Goal: Task Accomplishment & Management: Complete application form

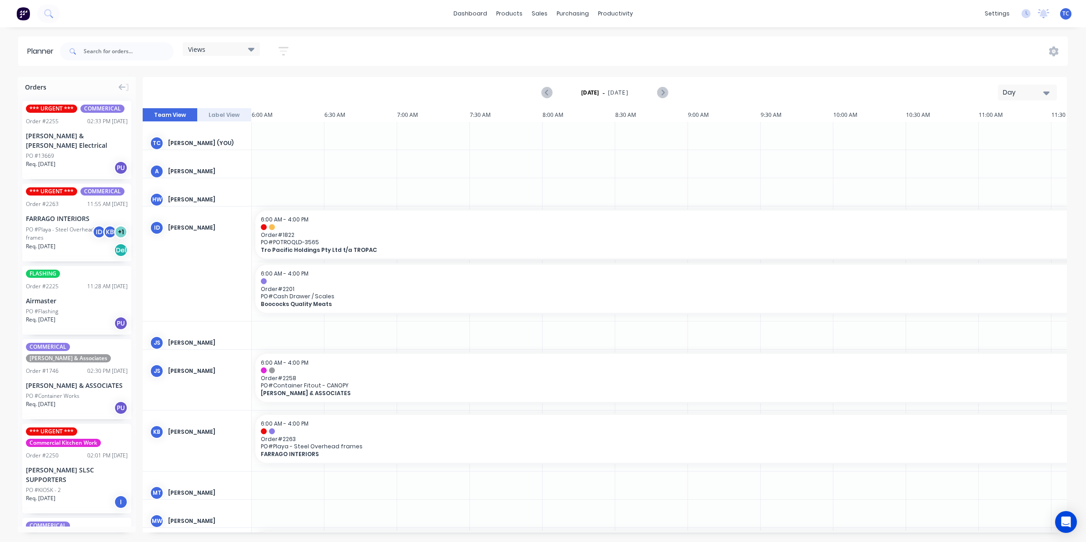
scroll to position [0, 146]
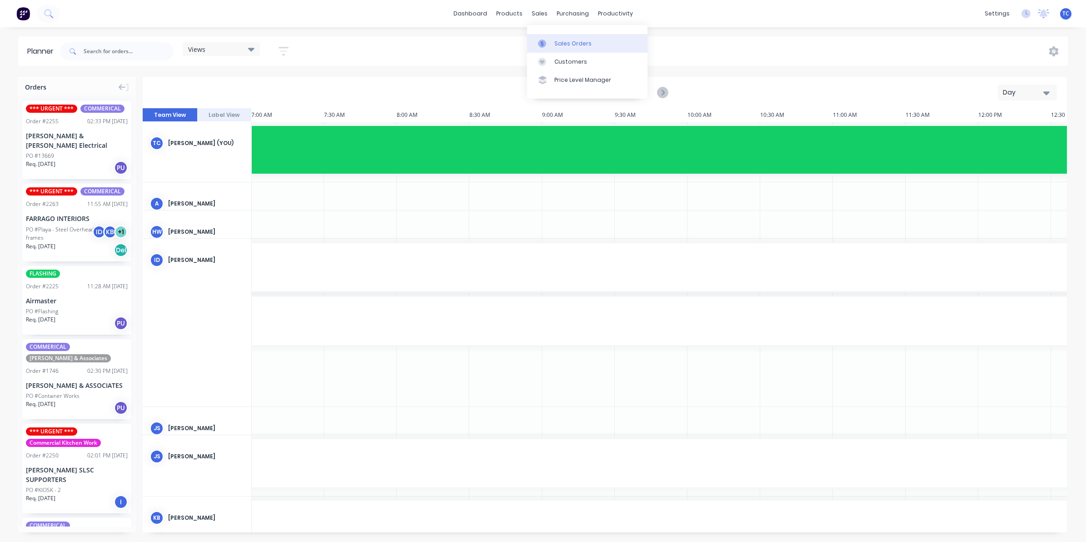
click at [559, 39] on link "Sales Orders" at bounding box center [587, 43] width 120 height 18
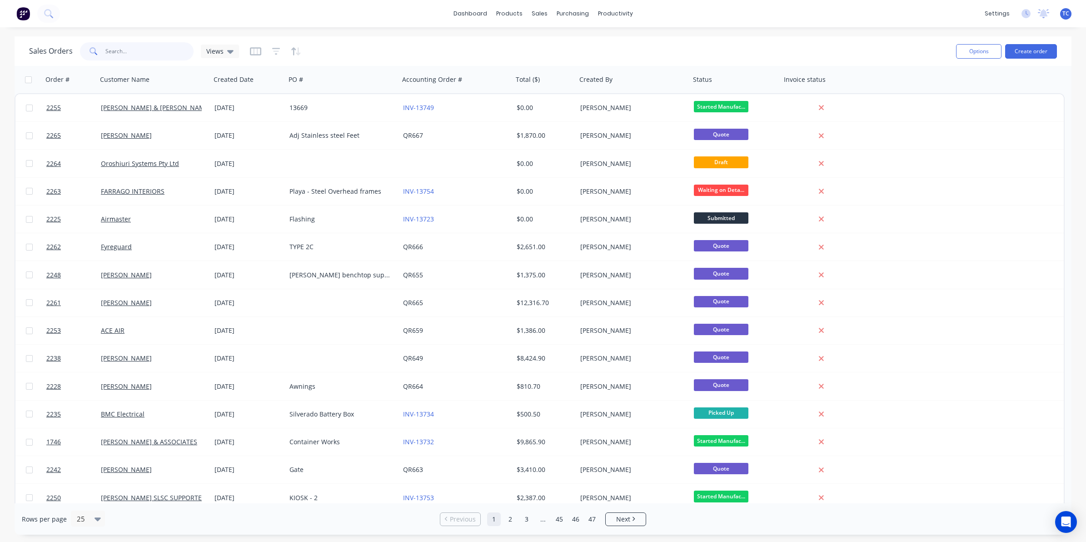
click at [120, 44] on input "text" at bounding box center [149, 51] width 89 height 18
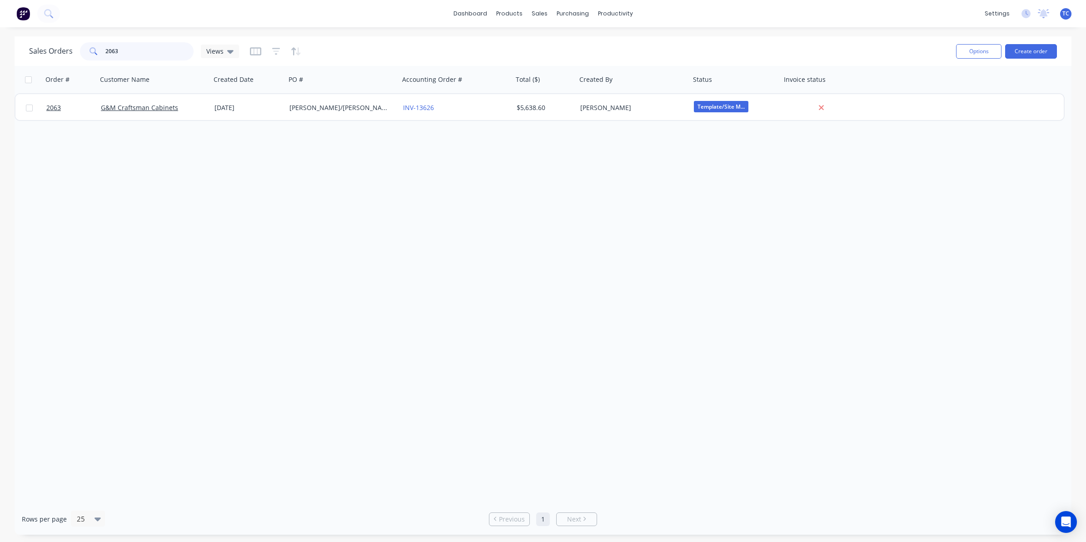
type input "2063"
click at [566, 41] on div "Sales Orders" at bounding box center [572, 44] width 37 height 8
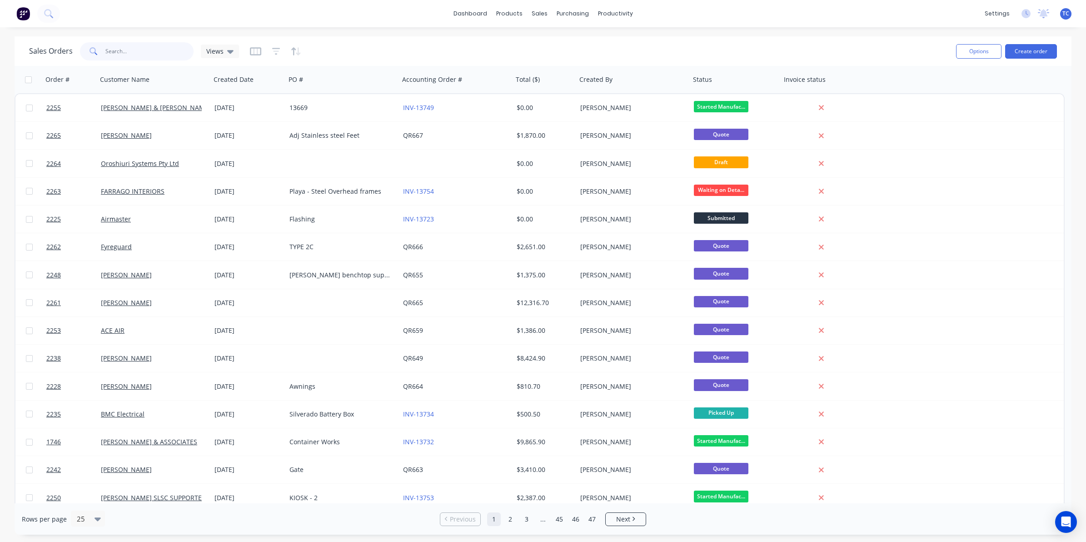
click at [120, 47] on input "text" at bounding box center [149, 51] width 89 height 18
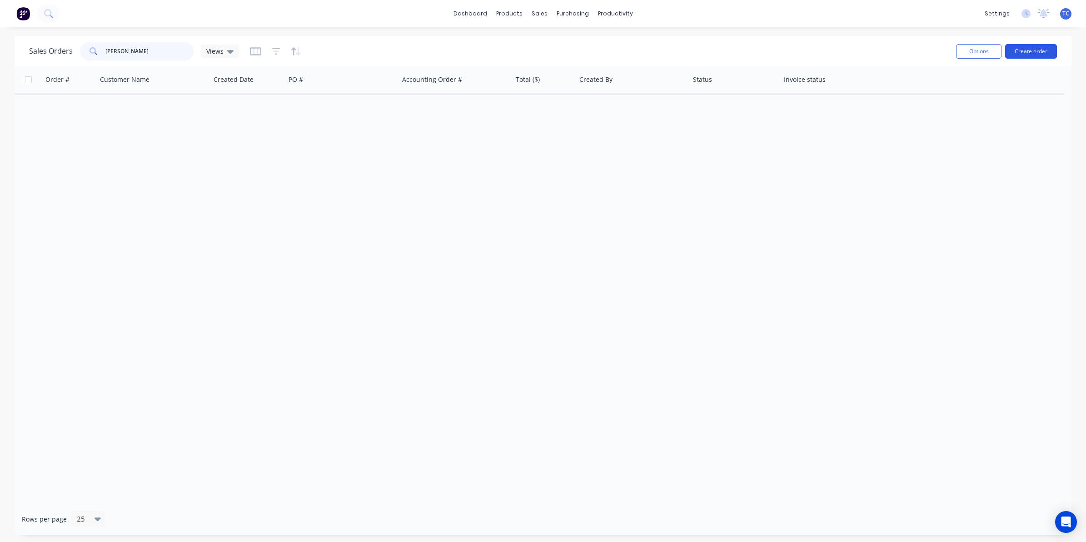
type input "[PERSON_NAME]"
click at [1028, 50] on button "Create order" at bounding box center [1031, 51] width 52 height 15
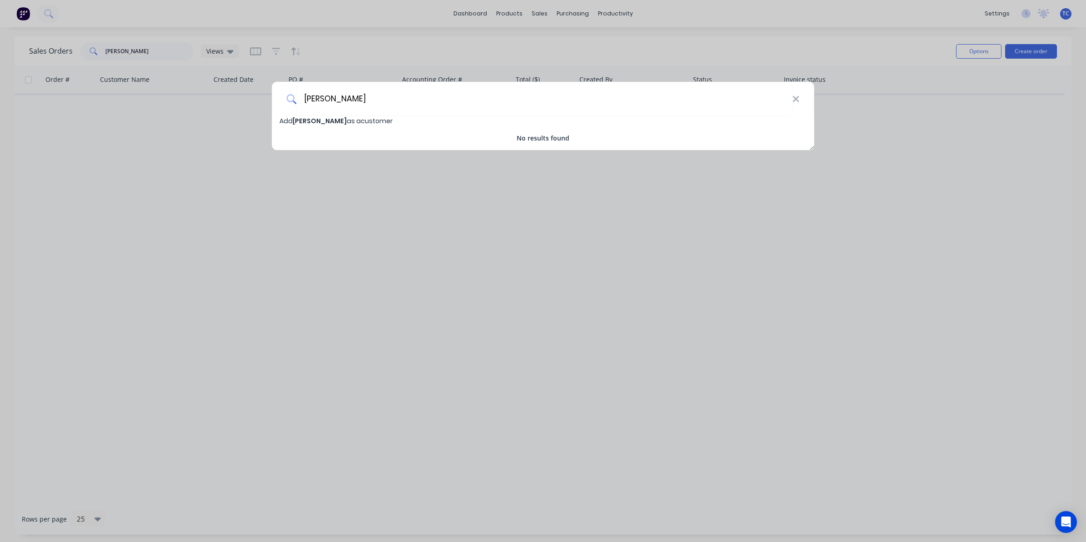
type input "[PERSON_NAME]"
click at [319, 121] on span "[PERSON_NAME]" at bounding box center [320, 120] width 54 height 9
select select "AU"
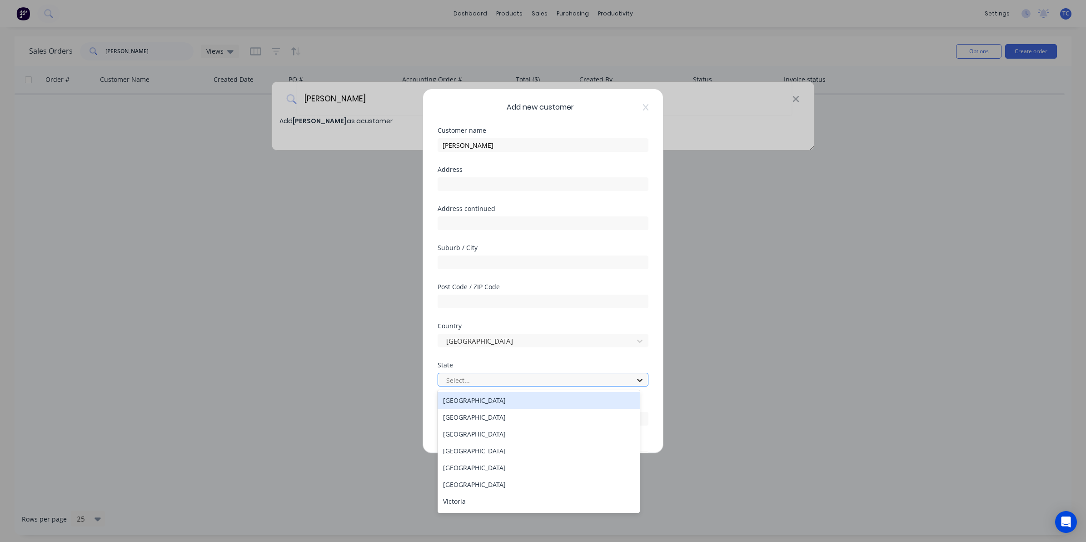
click at [637, 379] on icon at bounding box center [639, 380] width 5 height 3
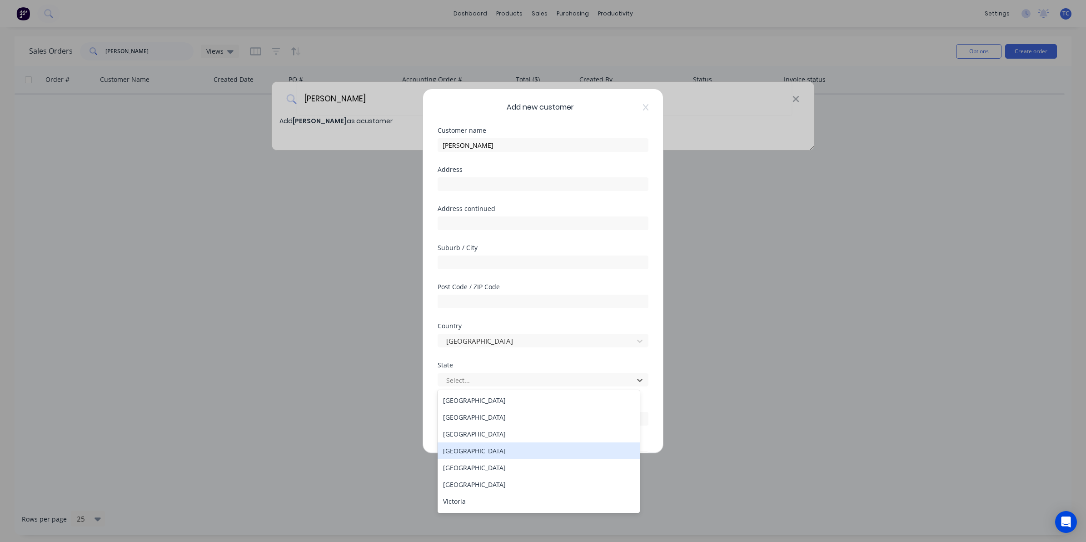
click at [473, 450] on div "Queensland" at bounding box center [539, 450] width 202 height 17
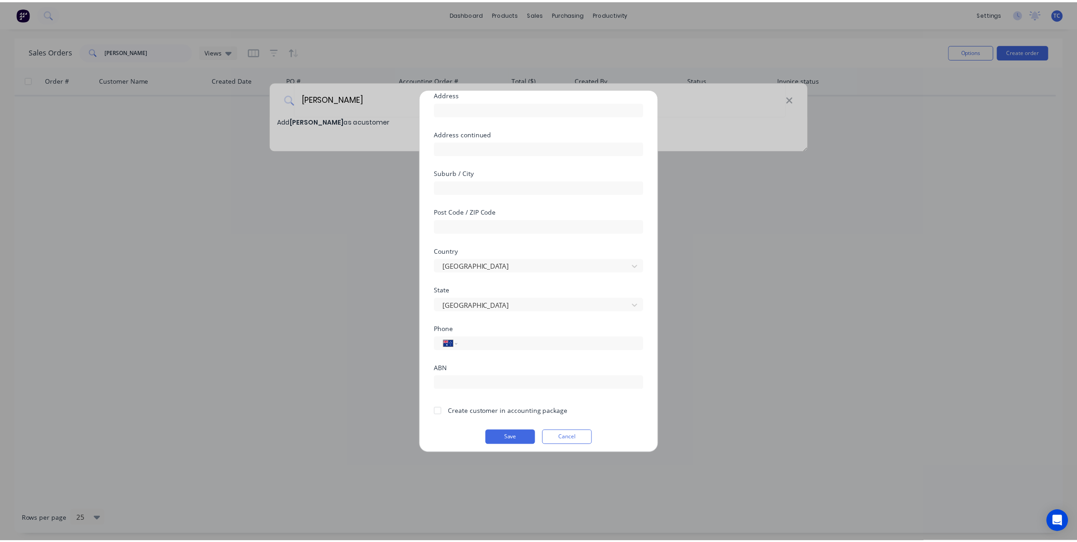
scroll to position [80, 0]
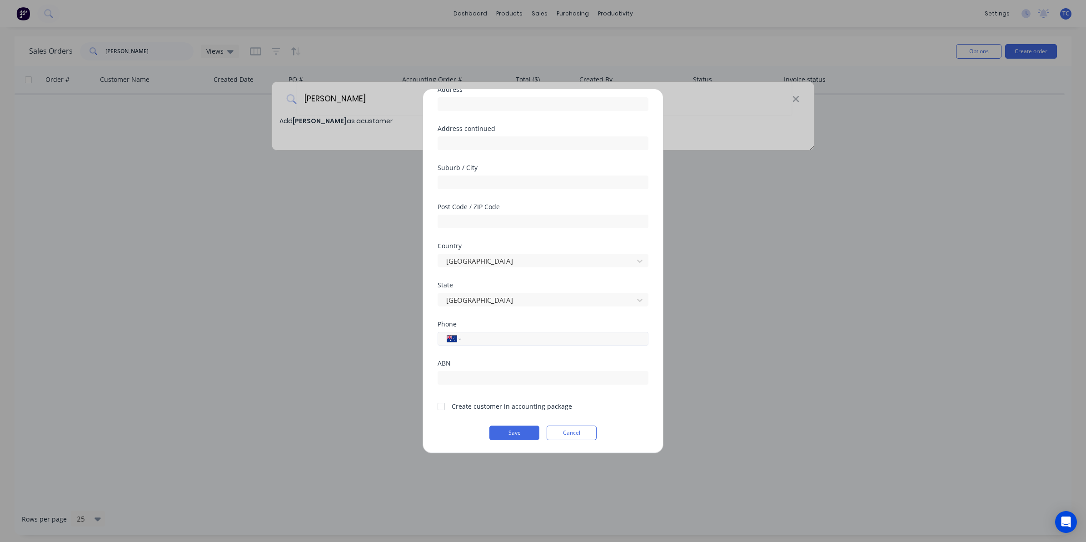
click at [472, 337] on input "tel" at bounding box center [553, 339] width 171 height 10
type input "0427 631 911"
click at [441, 404] on div at bounding box center [441, 406] width 18 height 18
click at [510, 431] on button "Save" at bounding box center [514, 432] width 50 height 15
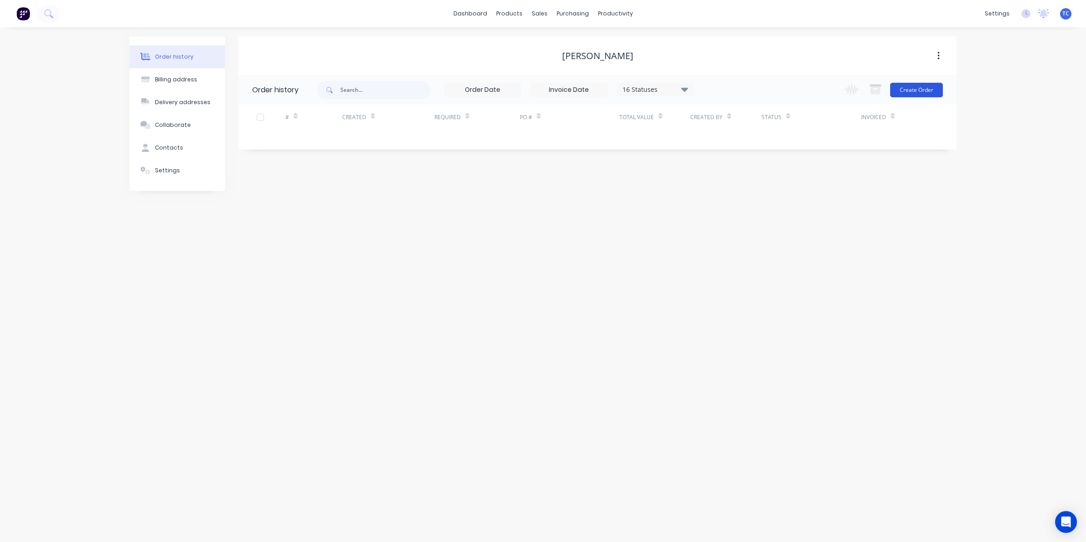
click at [913, 86] on button "Create Order" at bounding box center [916, 90] width 53 height 15
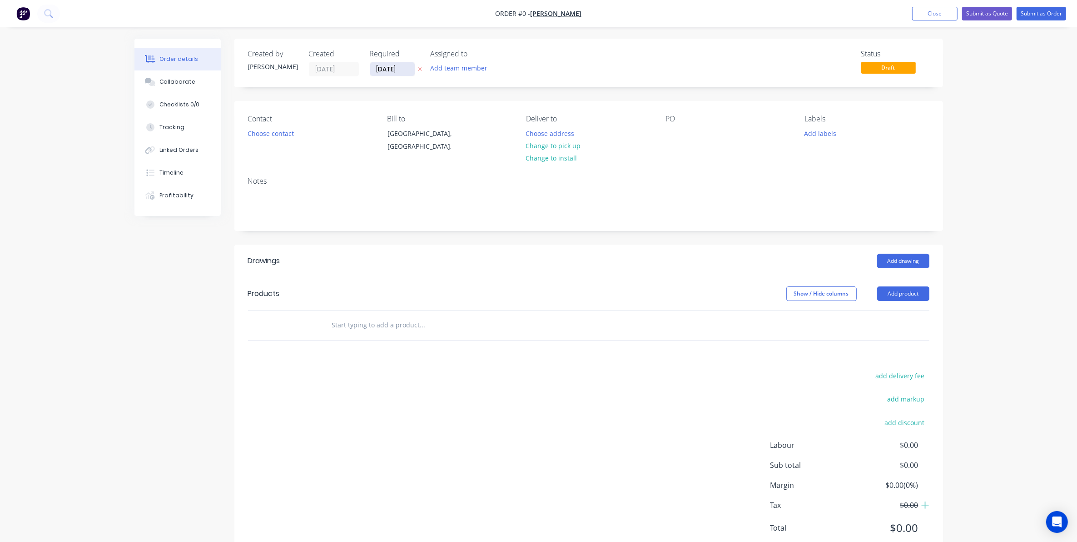
click at [387, 67] on input "03/09/25" at bounding box center [392, 69] width 45 height 14
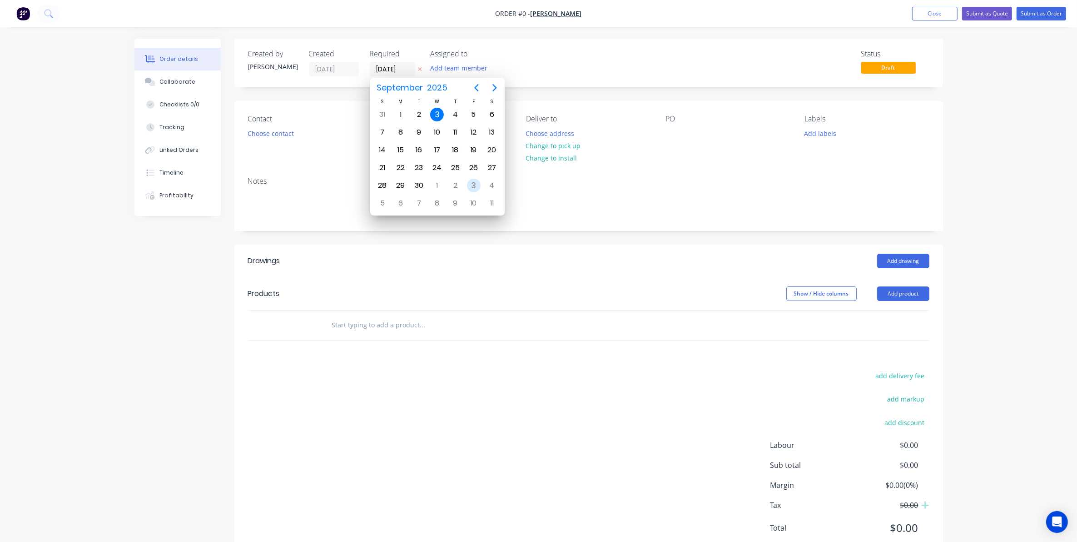
click at [472, 183] on div "3" at bounding box center [474, 186] width 14 height 14
type input "03/10/25"
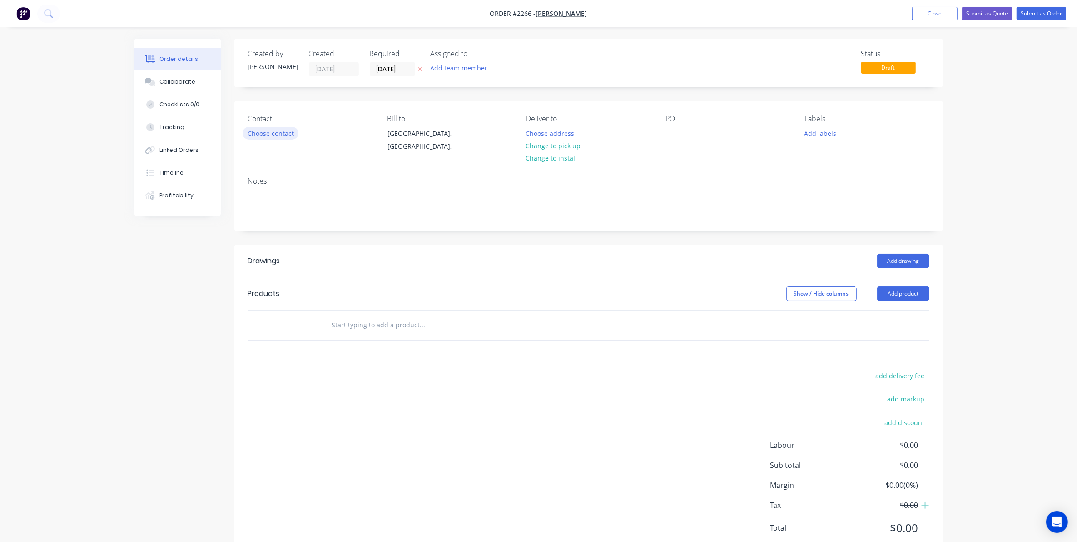
click at [269, 132] on button "Choose contact" at bounding box center [271, 133] width 56 height 12
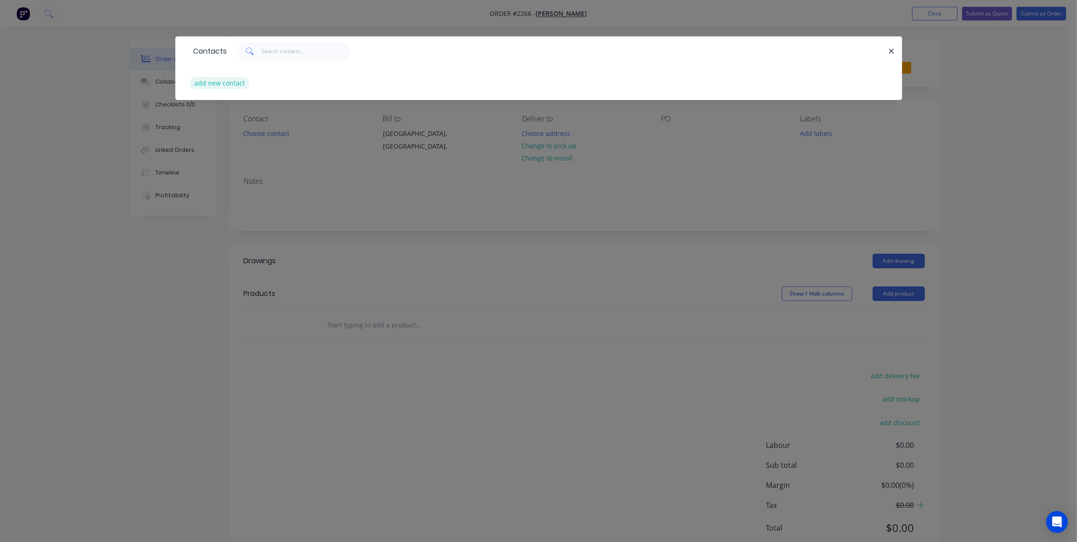
click at [224, 83] on button "add new contact" at bounding box center [220, 83] width 60 height 12
select select "AU"
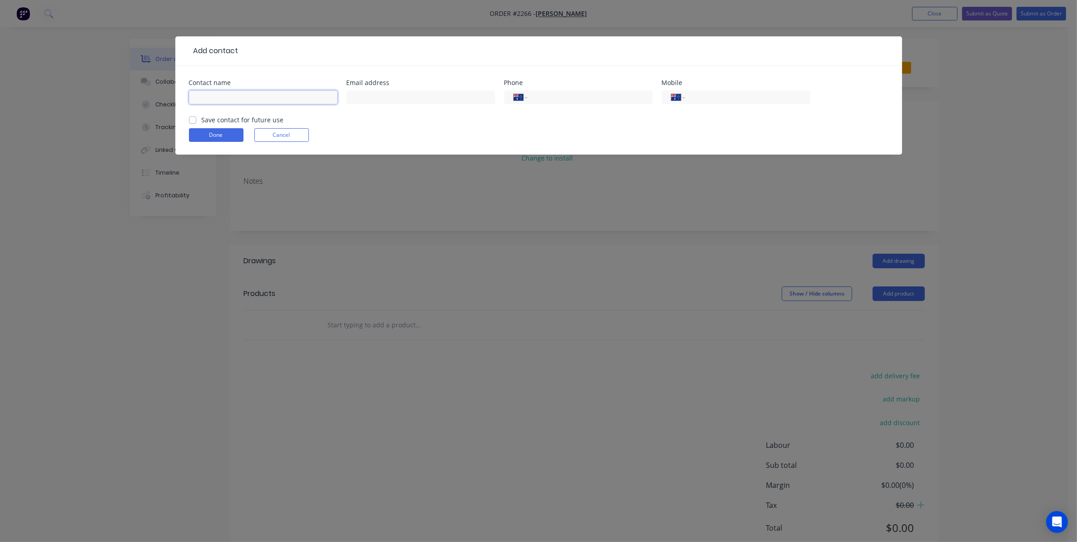
click at [208, 97] on input "text" at bounding box center [263, 97] width 149 height 14
type input "[PERSON_NAME]"
click at [358, 95] on input "text" at bounding box center [421, 97] width 149 height 14
type input "smilne19@gmail.com"
click at [693, 95] on input "tel" at bounding box center [746, 97] width 109 height 10
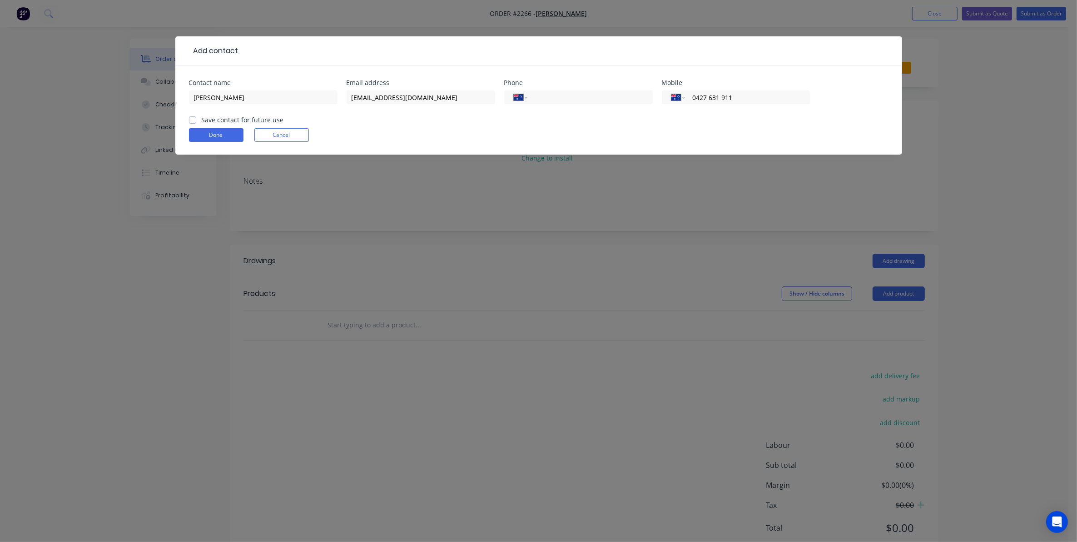
type input "0427 631 911"
click at [202, 120] on label "Save contact for future use" at bounding box center [243, 120] width 82 height 10
click at [193, 120] on input "Save contact for future use" at bounding box center [192, 119] width 7 height 9
checkbox input "true"
click at [205, 135] on button "Done" at bounding box center [216, 135] width 55 height 14
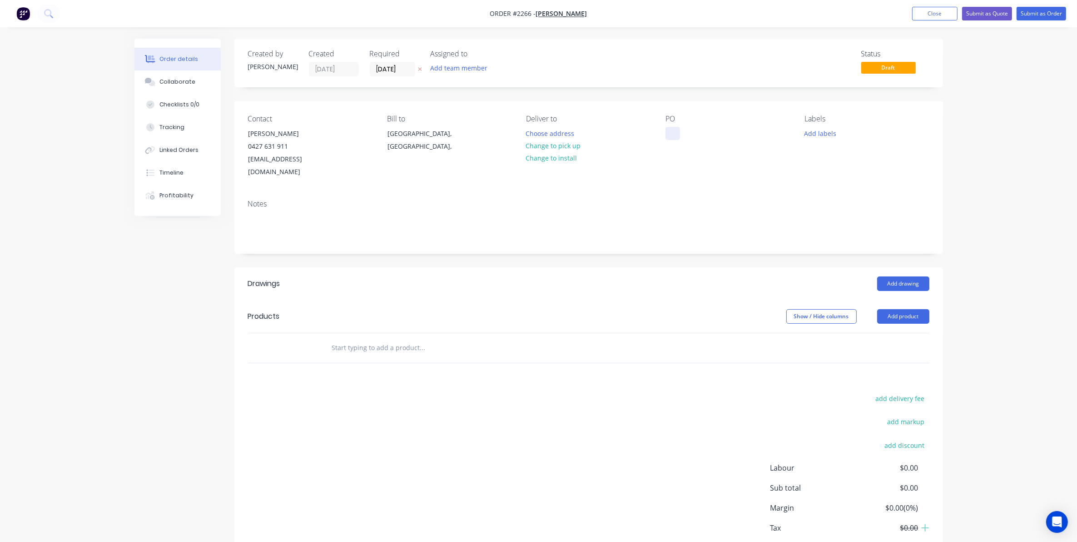
click at [672, 129] on div at bounding box center [673, 133] width 15 height 13
click at [816, 132] on button "Add labels" at bounding box center [821, 133] width 42 height 12
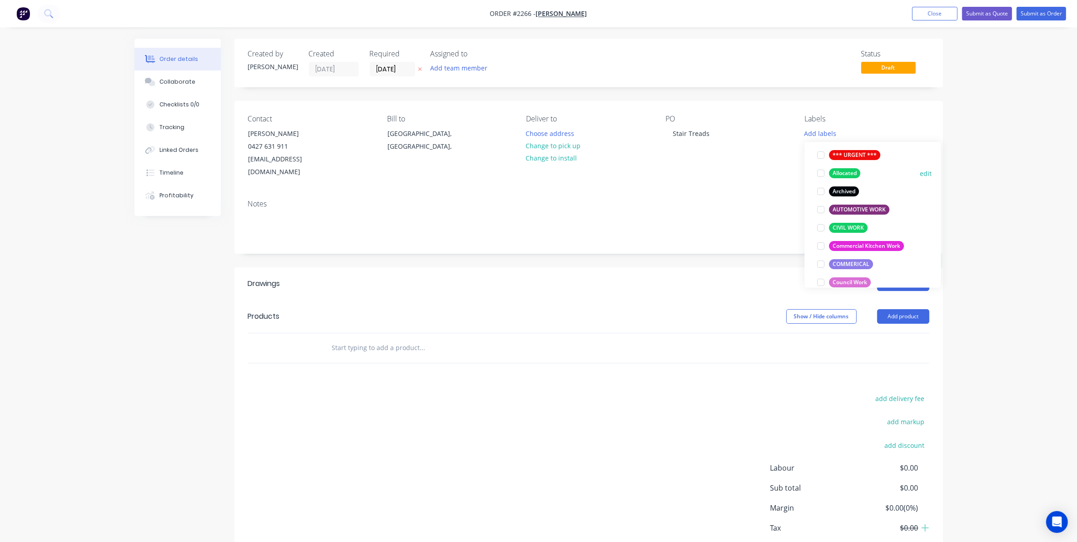
scroll to position [114, 0]
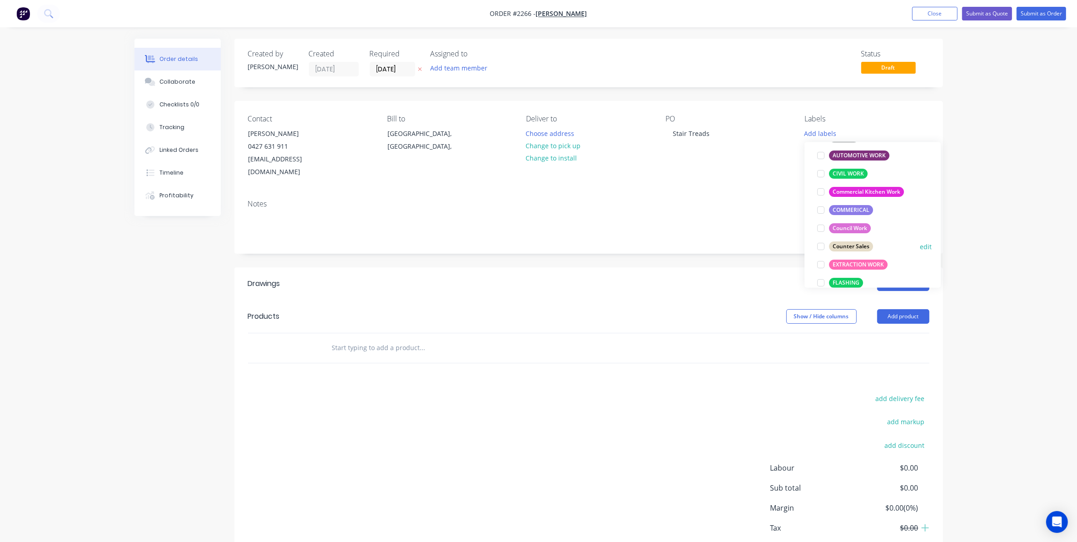
click at [819, 244] on div at bounding box center [821, 247] width 18 height 18
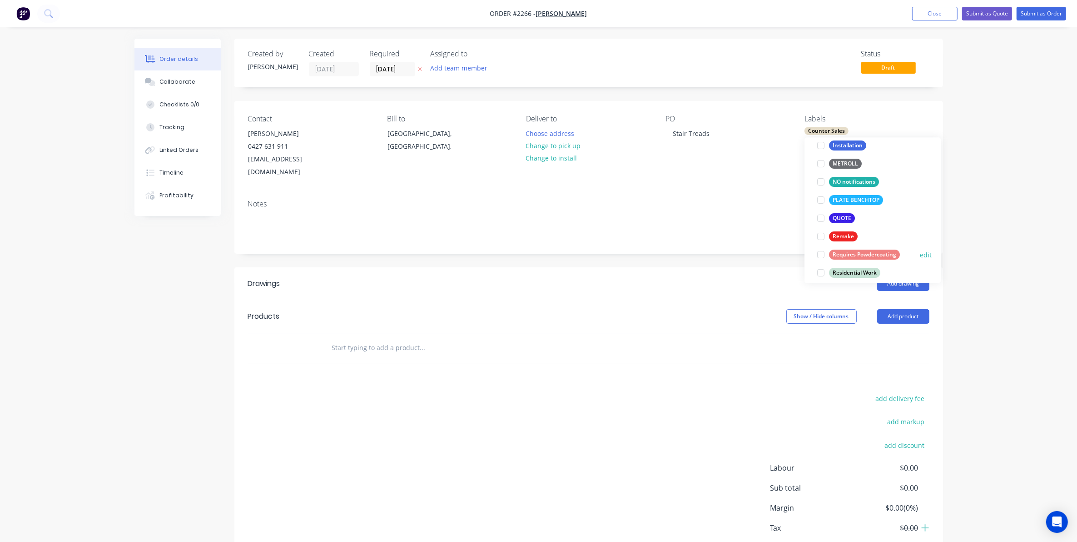
scroll to position [284, 0]
click at [819, 217] on div at bounding box center [821, 217] width 18 height 18
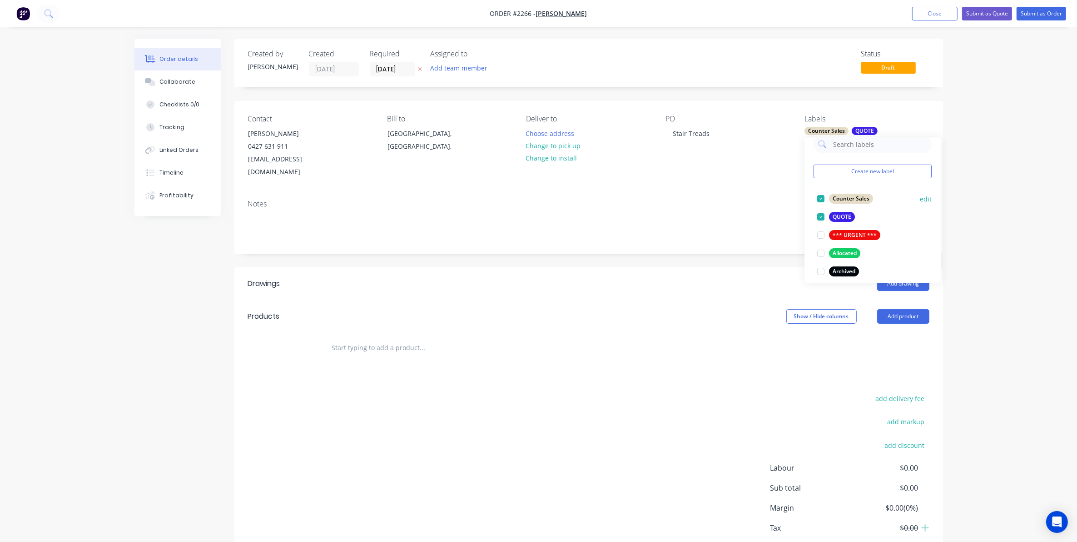
click at [821, 199] on div at bounding box center [821, 199] width 18 height 18
click at [344, 339] on input "text" at bounding box center [423, 348] width 182 height 18
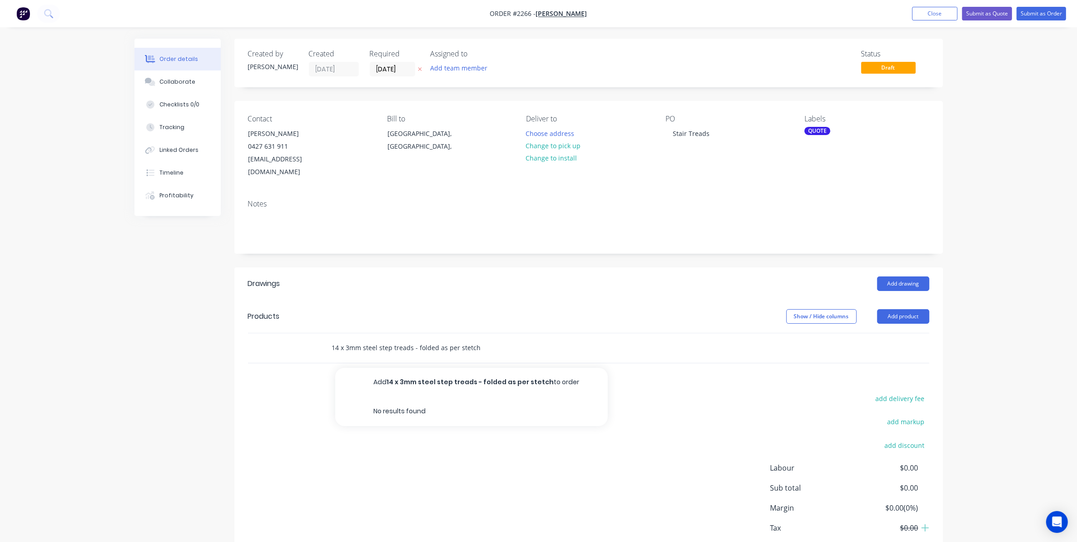
drag, startPoint x: 458, startPoint y: 335, endPoint x: 479, endPoint y: 335, distance: 20.4
click at [479, 339] on input "14 x 3mm steel step treads - folded as per stetch" at bounding box center [423, 348] width 182 height 18
type input "14 x 3mm steel step treads - folded as per sketch supplied"
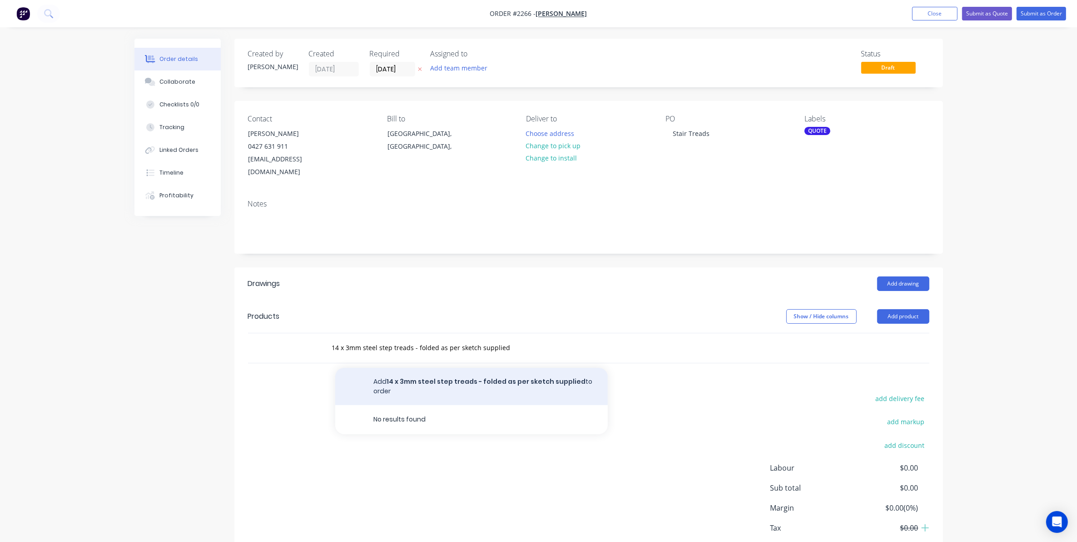
click at [453, 369] on button "Add 14 x 3mm steel step treads - folded as per sketch supplied to order" at bounding box center [471, 386] width 273 height 37
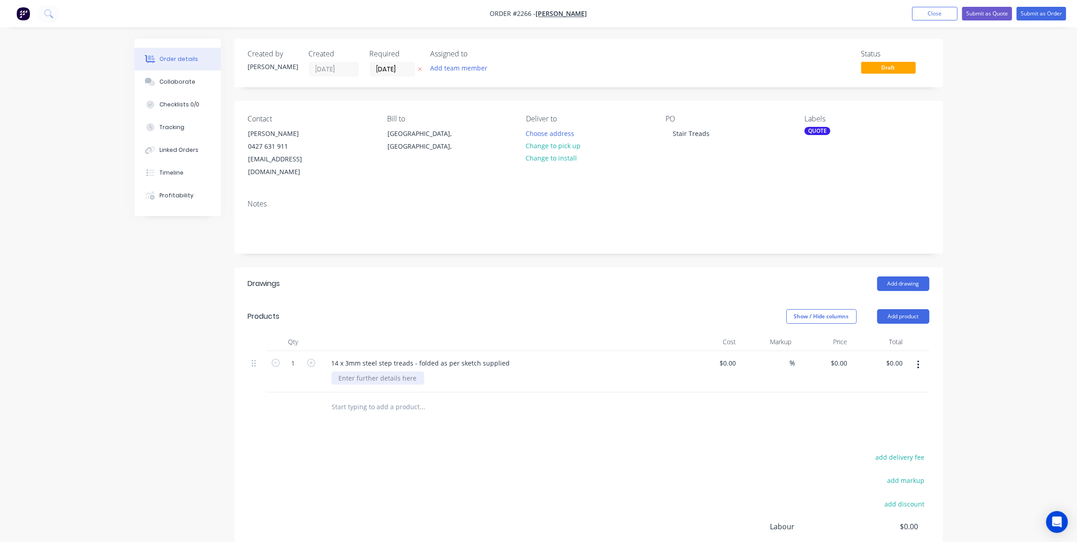
click at [346, 371] on div at bounding box center [378, 377] width 93 height 13
click at [720, 351] on div at bounding box center [712, 371] width 56 height 41
type input "$1,890.00"
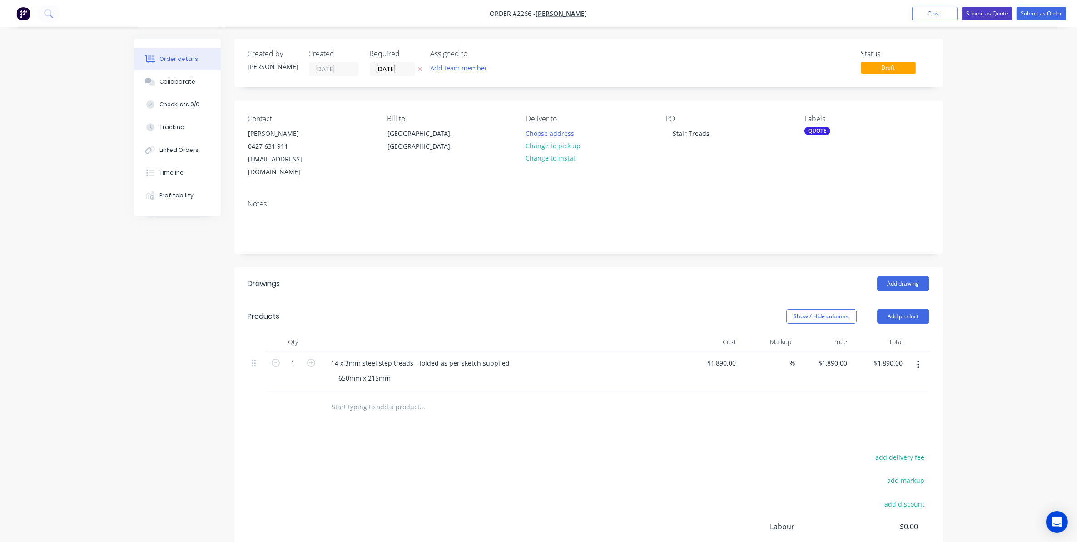
click at [984, 11] on button "Submit as Quote" at bounding box center [987, 14] width 50 height 14
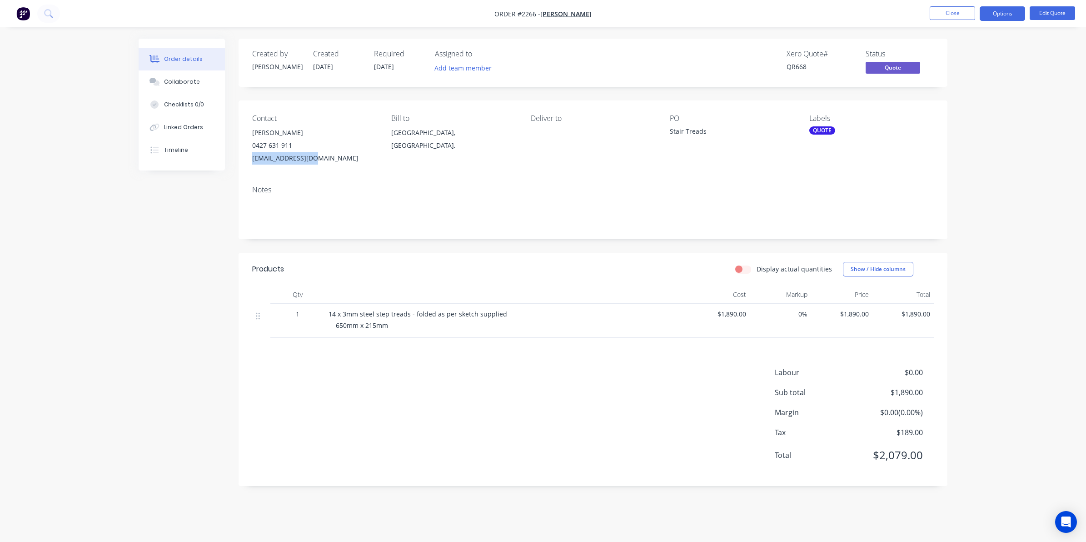
drag, startPoint x: 318, startPoint y: 160, endPoint x: 251, endPoint y: 160, distance: 67.3
click at [251, 160] on div "Contact Stuart Milne 0427 631 911 smilne19@gmail.com Bill to Queensland, Austra…" at bounding box center [593, 139] width 709 height 78
drag, startPoint x: 251, startPoint y: 160, endPoint x: 275, endPoint y: 158, distance: 24.6
copy div "smilne19@gmail.com"
click at [181, 78] on div "Collaborate" at bounding box center [182, 82] width 36 height 8
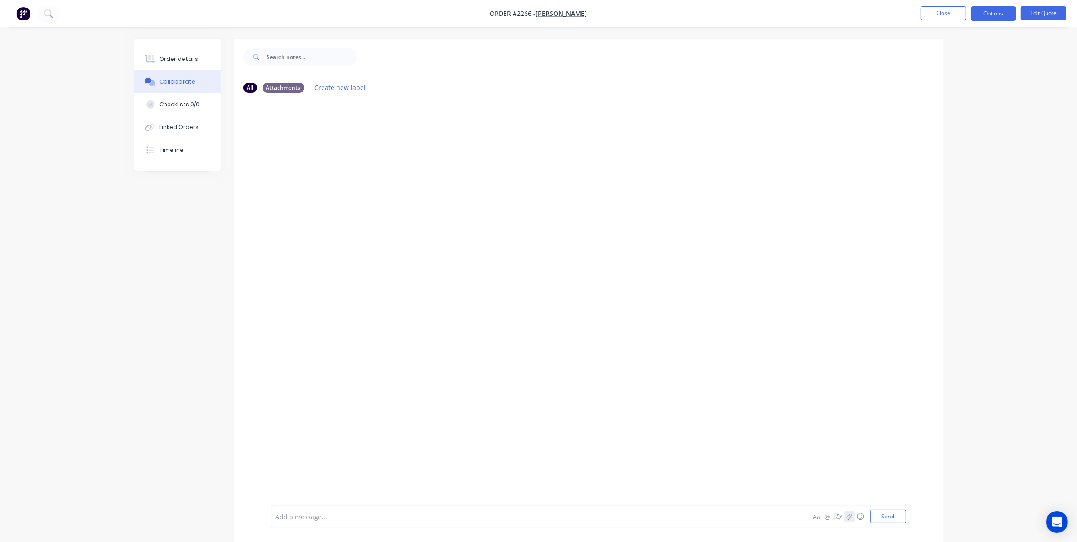
click at [849, 518] on icon "button" at bounding box center [849, 516] width 5 height 6
click at [886, 514] on button "Send" at bounding box center [889, 516] width 36 height 14
click at [182, 55] on div "Order details" at bounding box center [179, 59] width 39 height 8
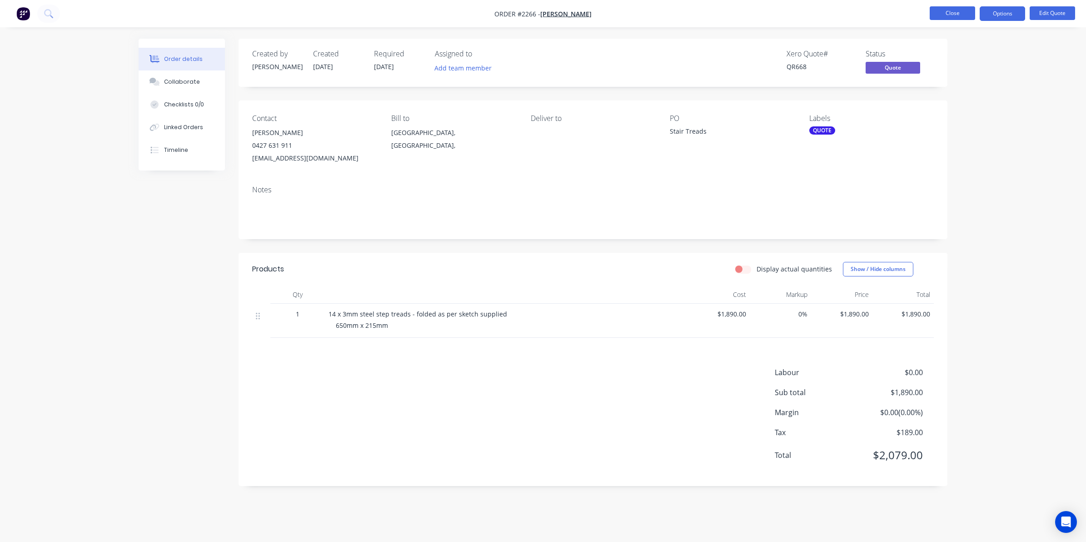
click at [952, 12] on button "Close" at bounding box center [952, 13] width 45 height 14
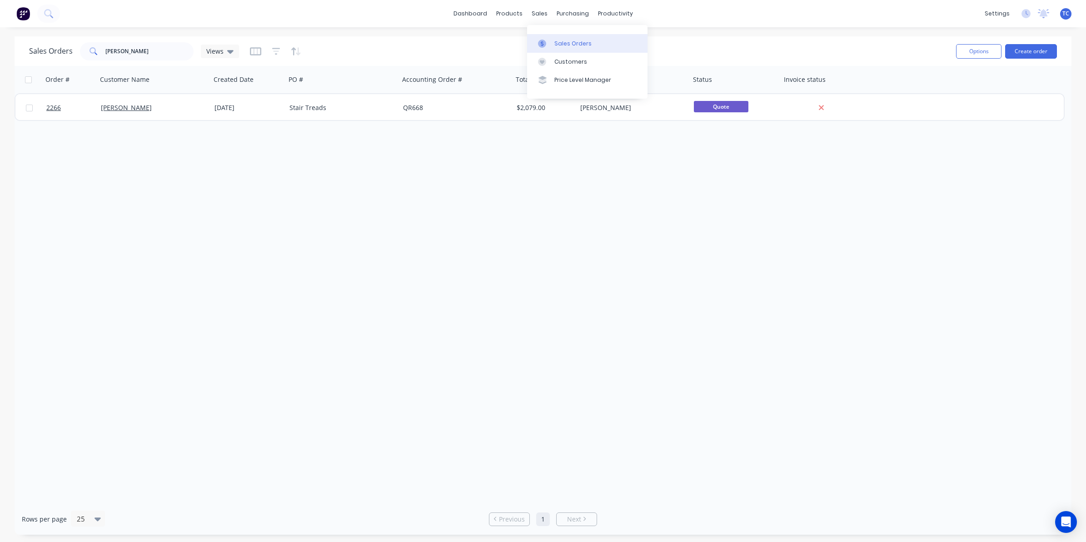
click at [566, 44] on div "Sales Orders" at bounding box center [572, 44] width 37 height 8
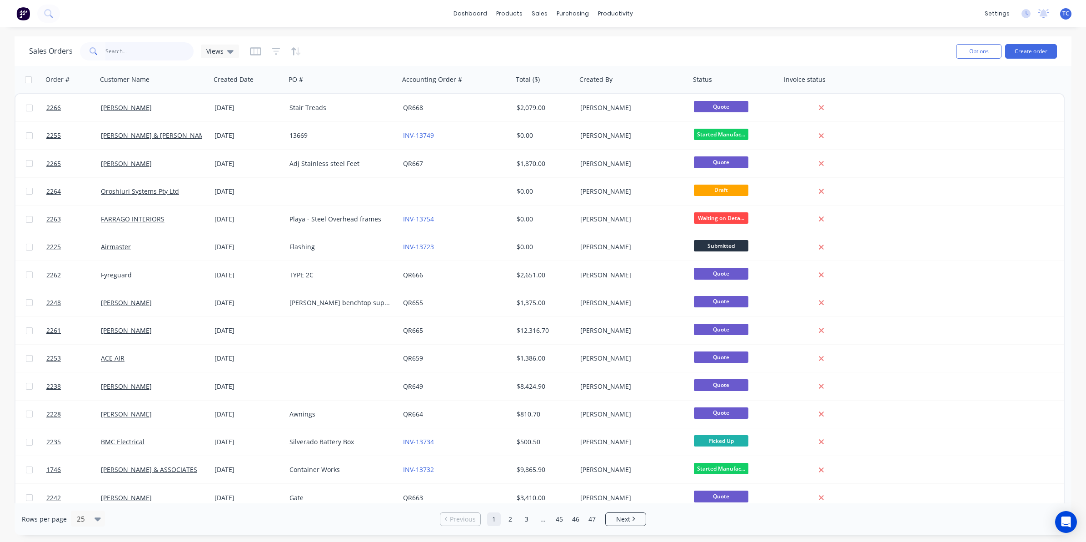
click at [115, 48] on input "text" at bounding box center [149, 51] width 89 height 18
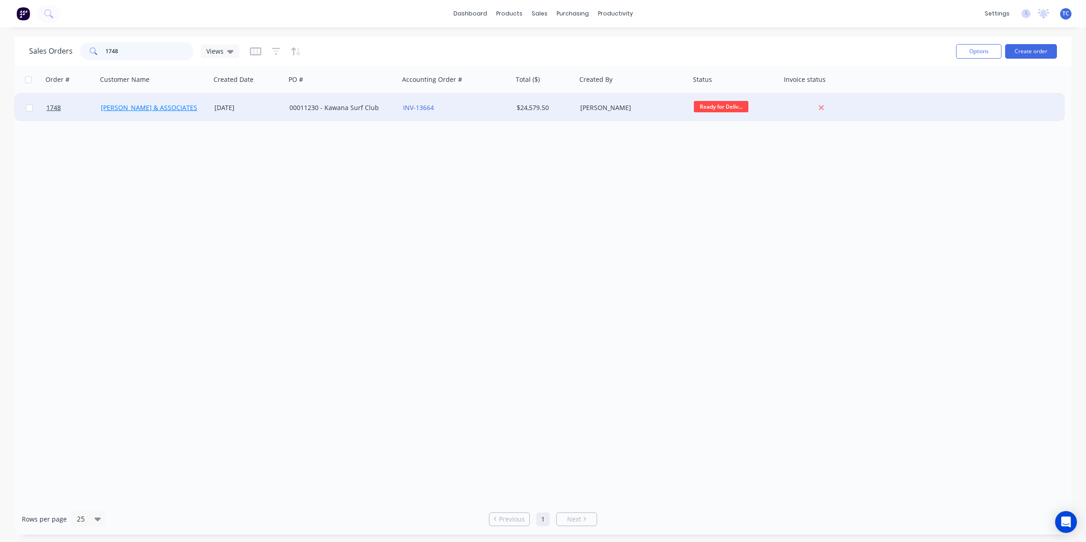
type input "1748"
click at [137, 107] on link "[PERSON_NAME] & ASSOCIATES" at bounding box center [149, 107] width 96 height 9
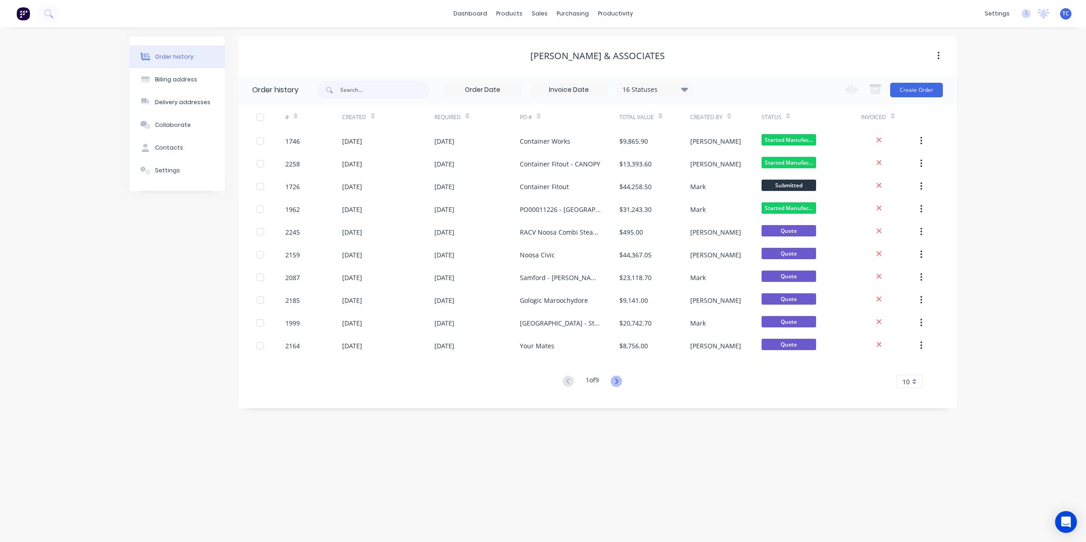
click at [616, 380] on icon at bounding box center [616, 380] width 11 height 11
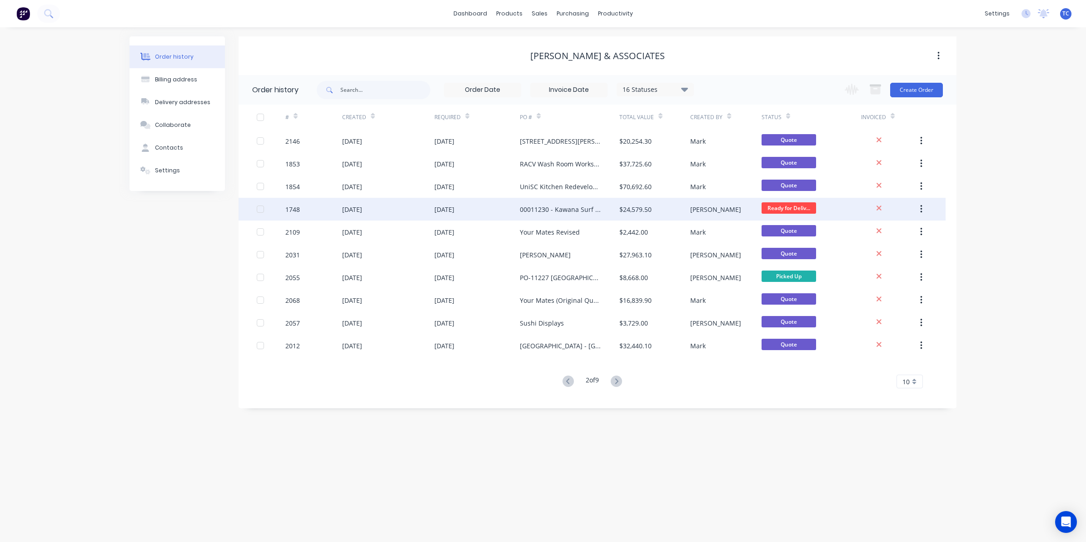
click at [362, 208] on div "31 Jul 2025" at bounding box center [352, 209] width 20 height 10
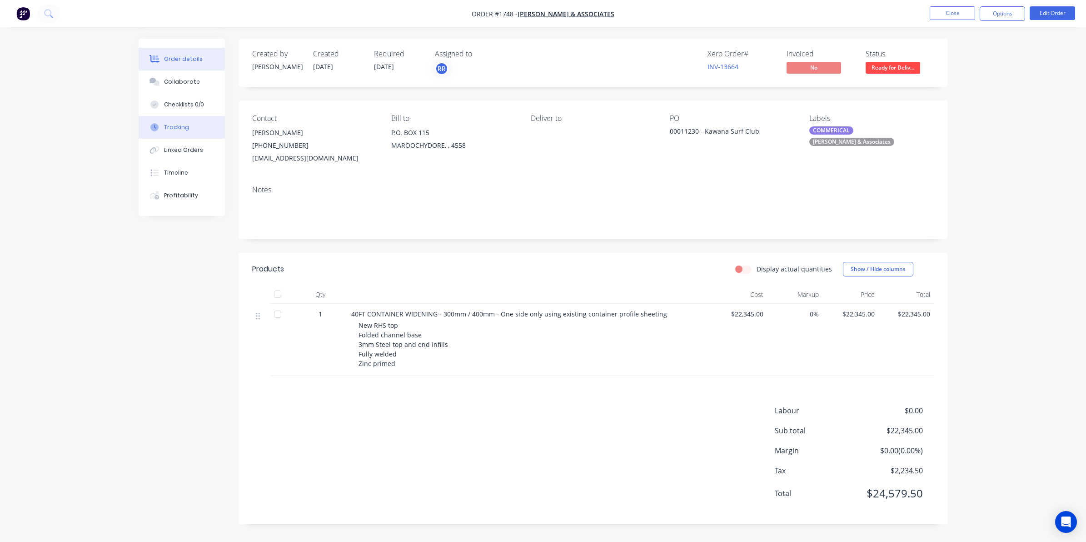
click at [175, 125] on div "Tracking" at bounding box center [176, 127] width 25 height 8
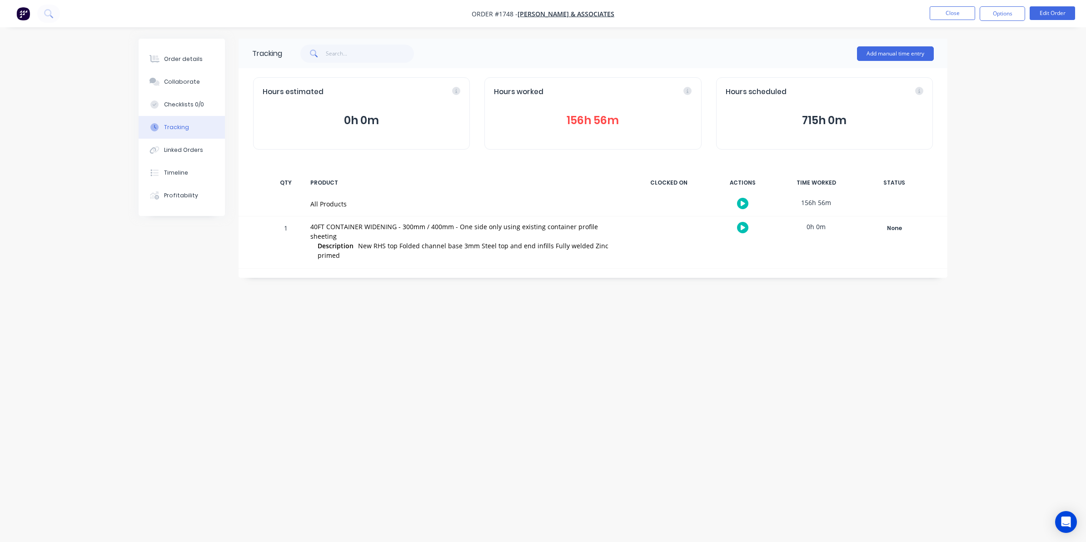
click at [593, 119] on button "156h 56m" at bounding box center [593, 120] width 198 height 17
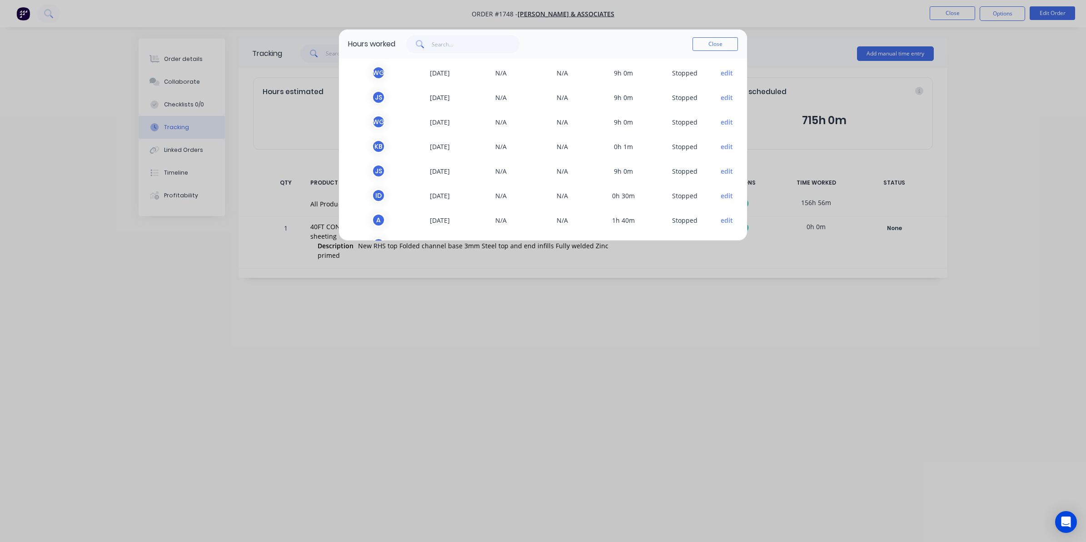
scroll to position [15, 0]
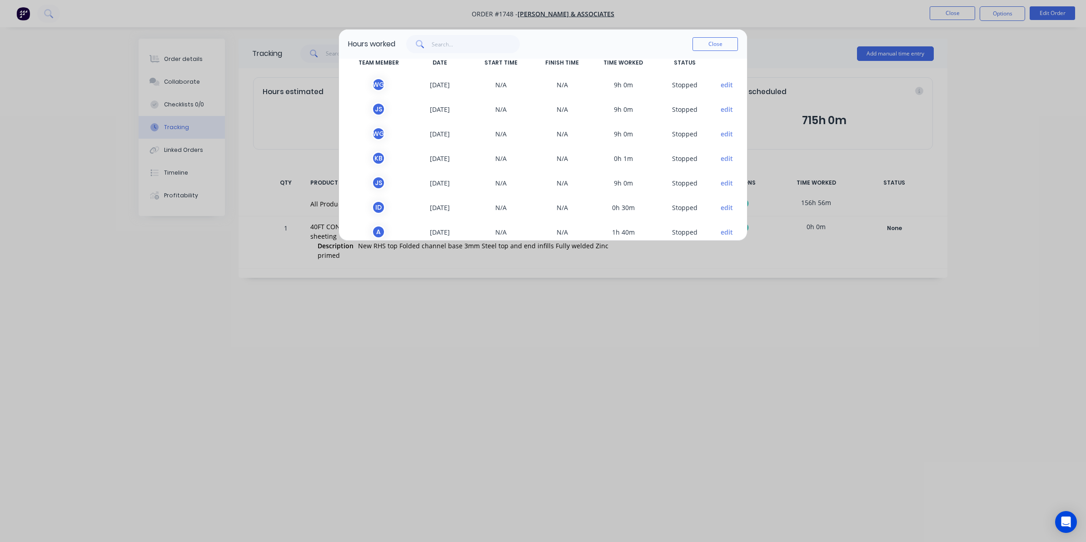
click at [721, 157] on button "edit" at bounding box center [727, 159] width 12 height 10
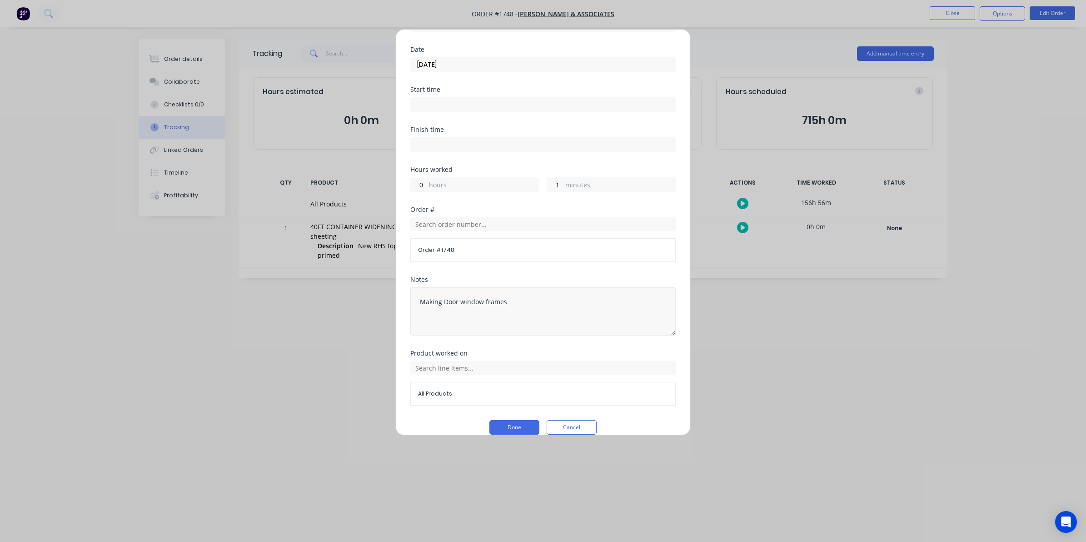
scroll to position [74, 0]
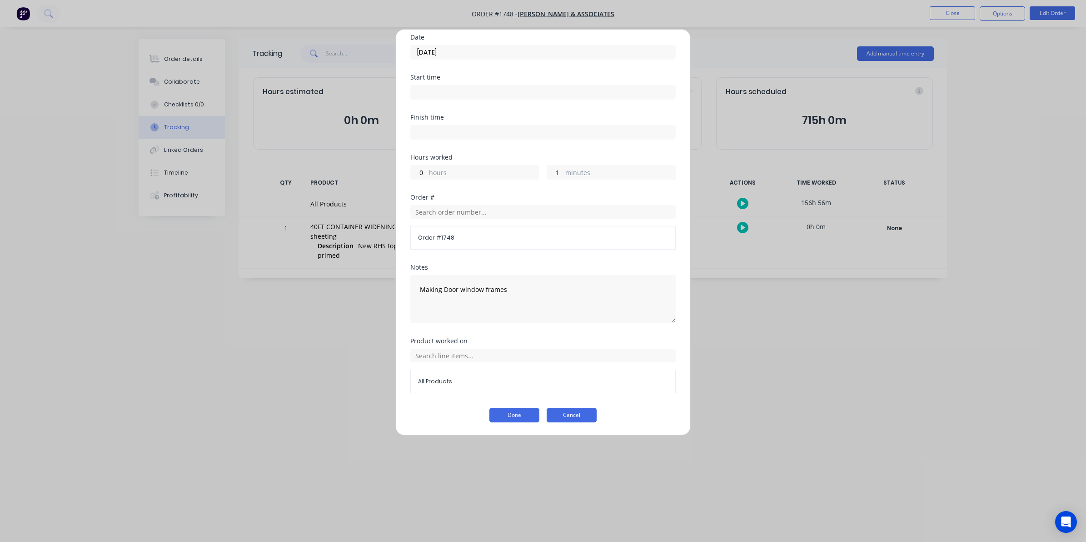
click at [573, 415] on button "Cancel" at bounding box center [572, 415] width 50 height 15
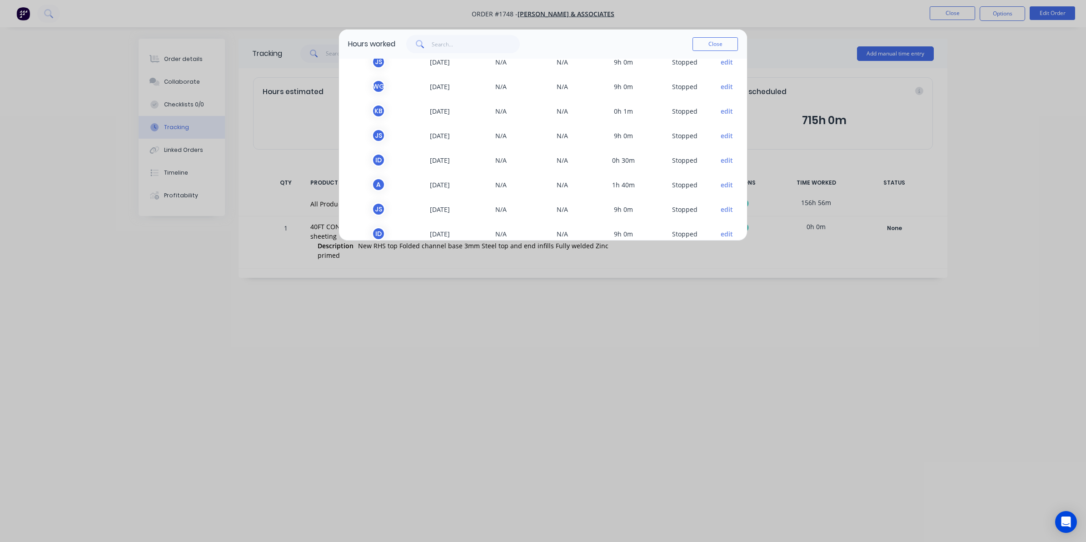
scroll to position [0, 0]
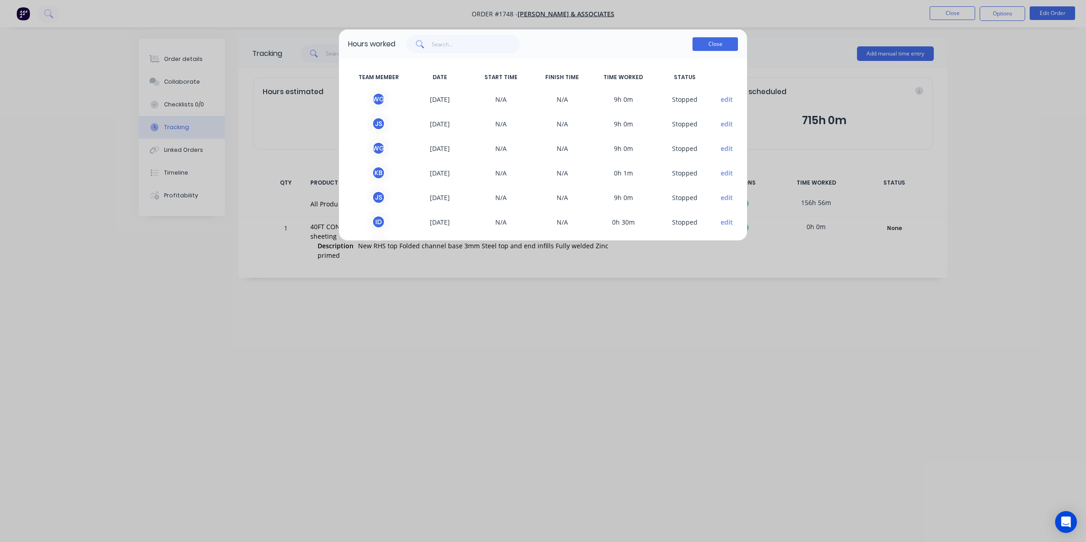
click at [712, 44] on button "Close" at bounding box center [715, 44] width 45 height 14
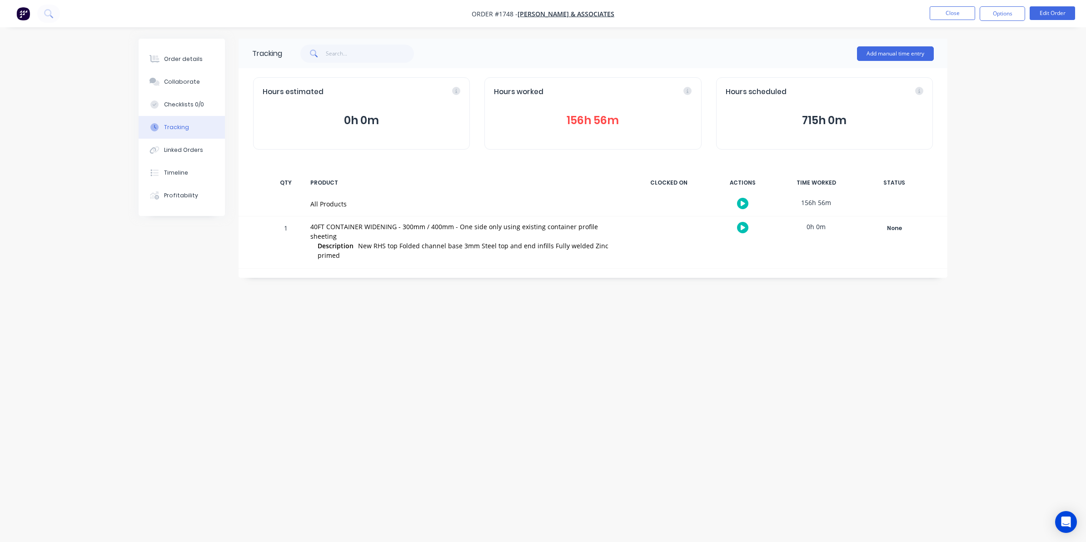
click at [588, 120] on button "156h 56m" at bounding box center [593, 120] width 198 height 17
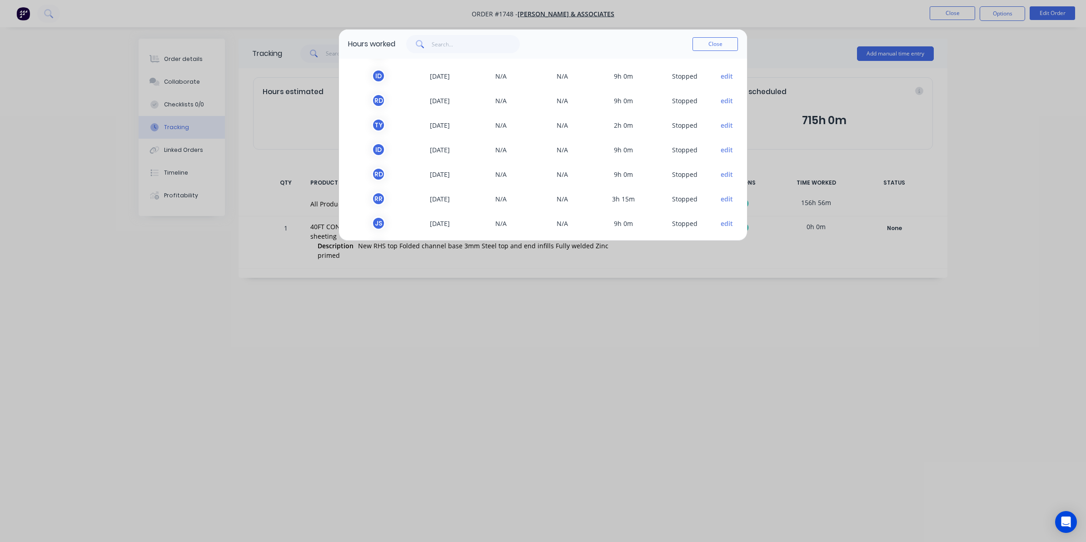
scroll to position [227, 0]
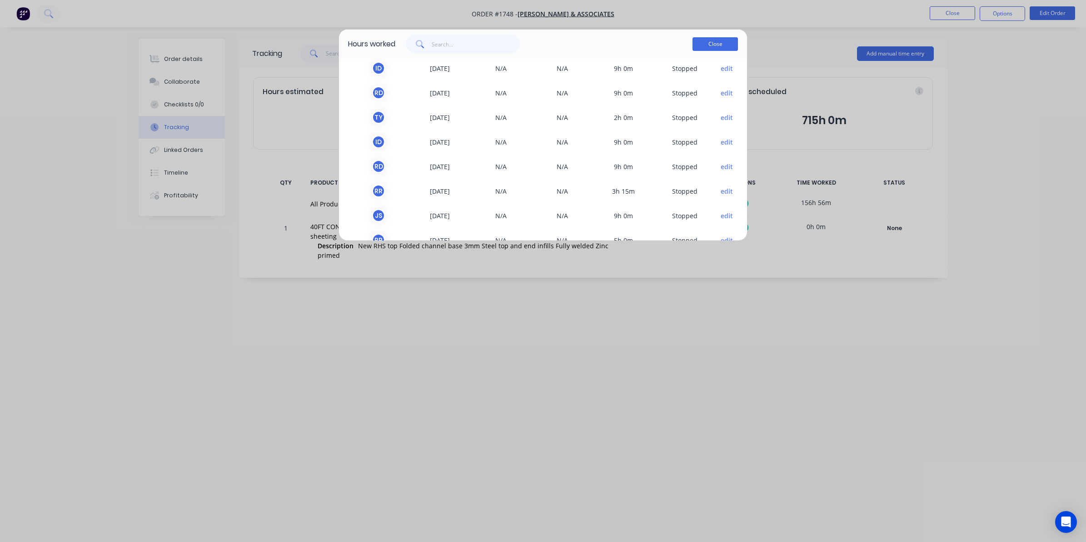
click at [715, 42] on button "Close" at bounding box center [715, 44] width 45 height 14
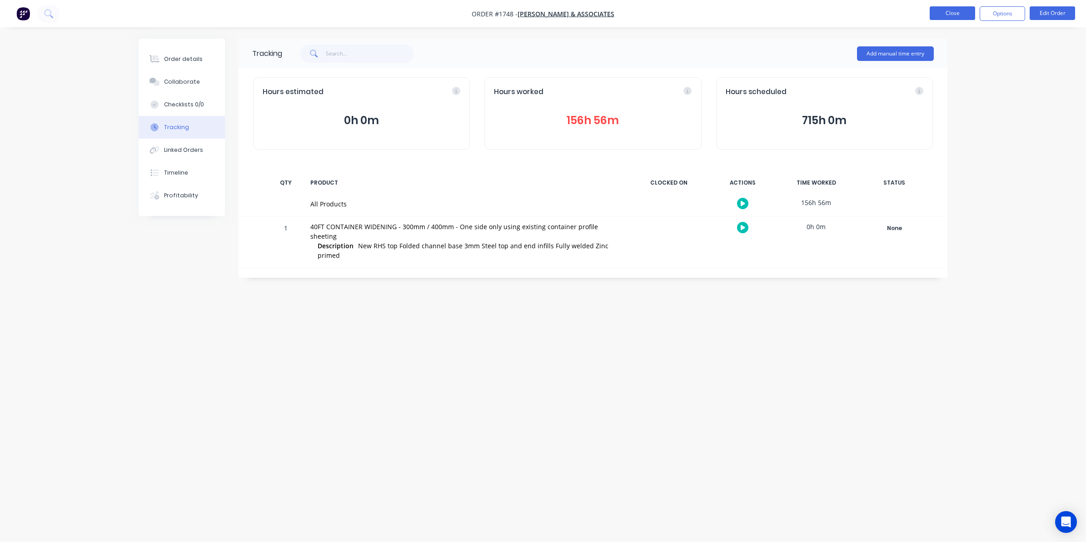
click at [938, 11] on button "Close" at bounding box center [952, 13] width 45 height 14
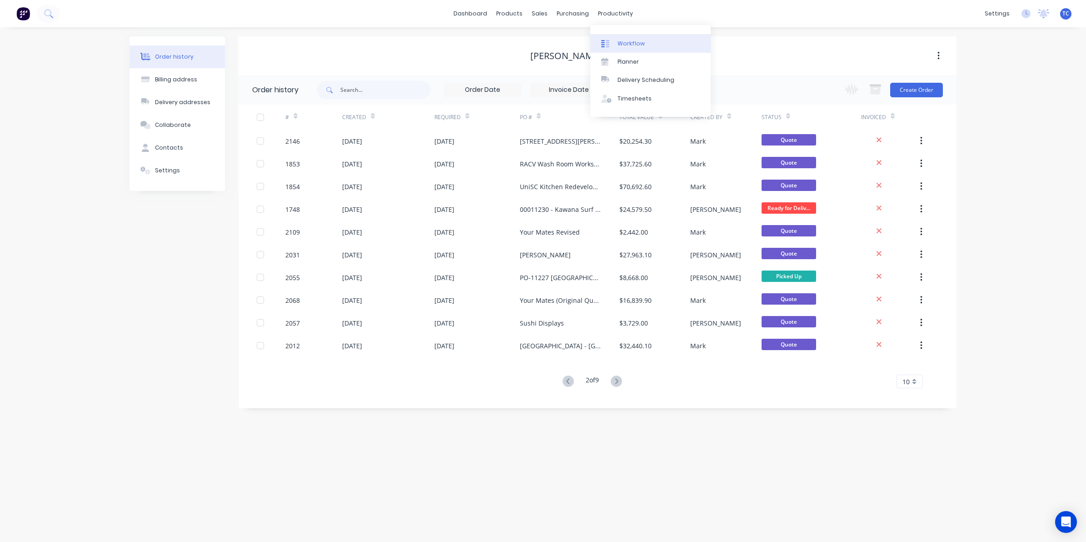
click at [630, 40] on div "Workflow" at bounding box center [631, 44] width 27 height 8
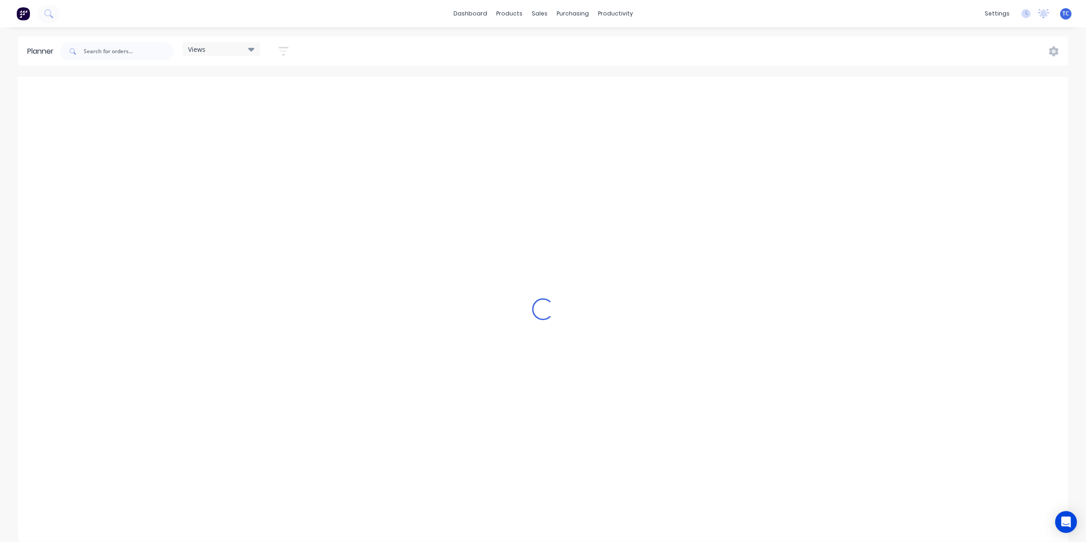
scroll to position [0, 146]
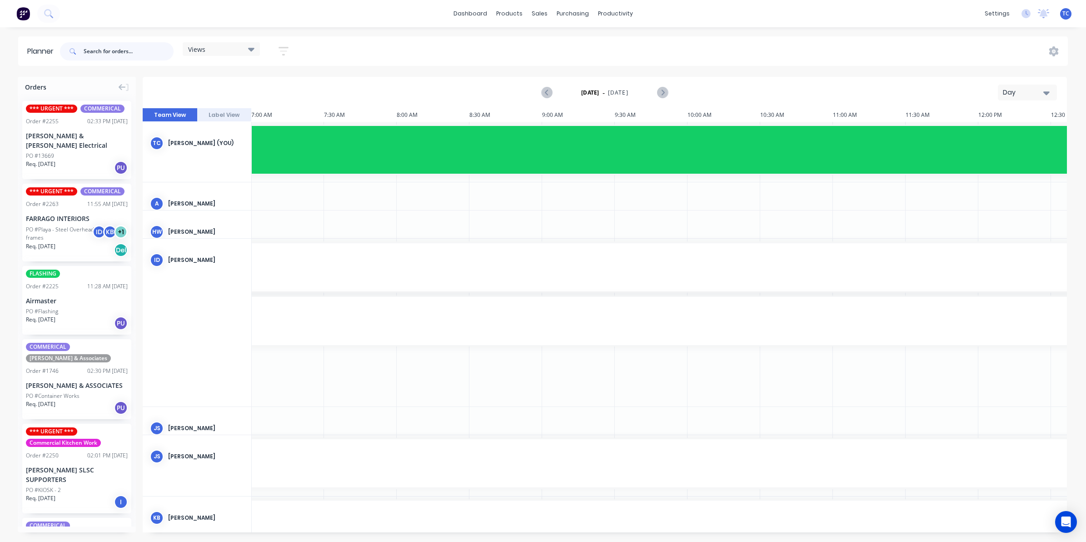
click at [104, 50] on input "text" at bounding box center [129, 51] width 90 height 18
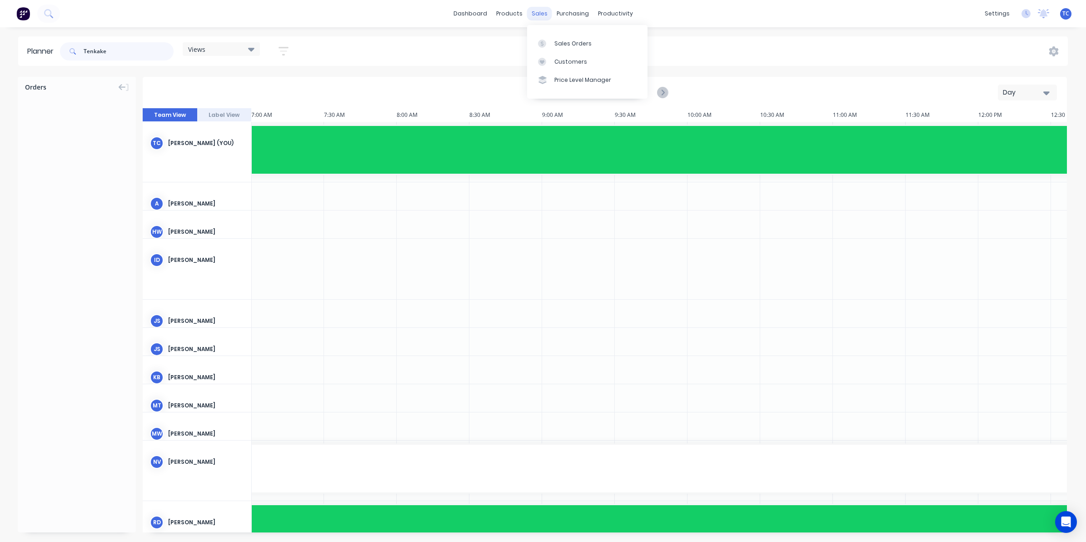
type input "Tenkake"
click at [539, 12] on div "sales" at bounding box center [539, 14] width 25 height 14
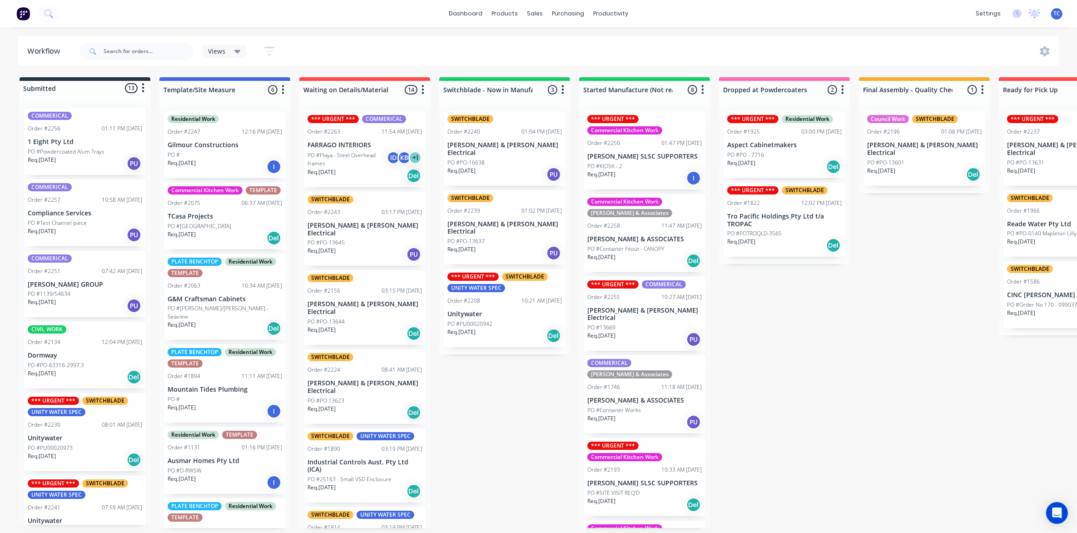
click at [476, 149] on p "[PERSON_NAME] & [PERSON_NAME] Electrical" at bounding box center [505, 148] width 115 height 15
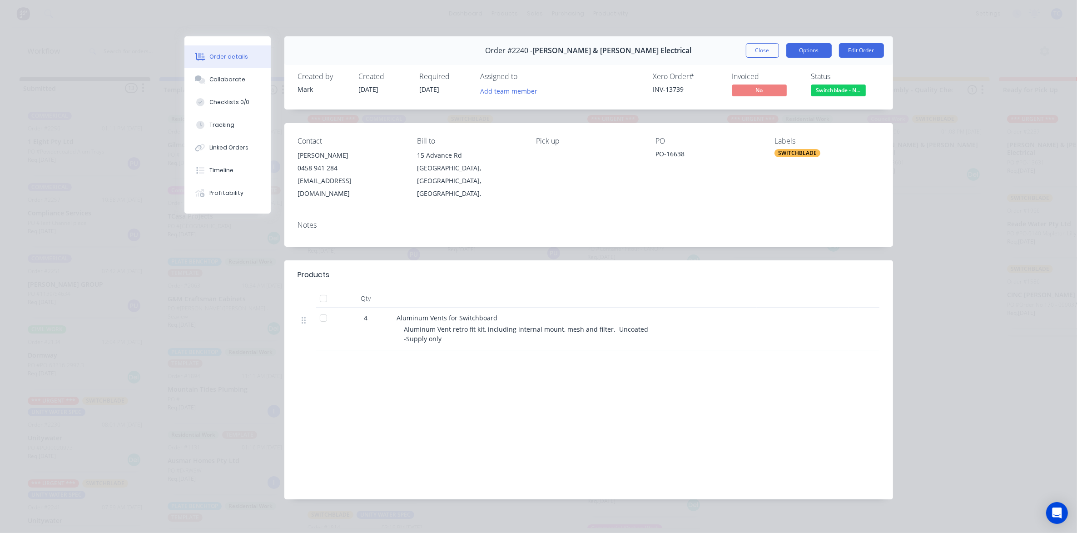
click at [806, 48] on button "Options" at bounding box center [809, 50] width 45 height 15
click at [781, 108] on div "Delivery Docket" at bounding box center [784, 110] width 79 height 13
click at [771, 108] on div "Standard" at bounding box center [784, 110] width 79 height 13
click at [757, 49] on button "Close" at bounding box center [762, 50] width 33 height 15
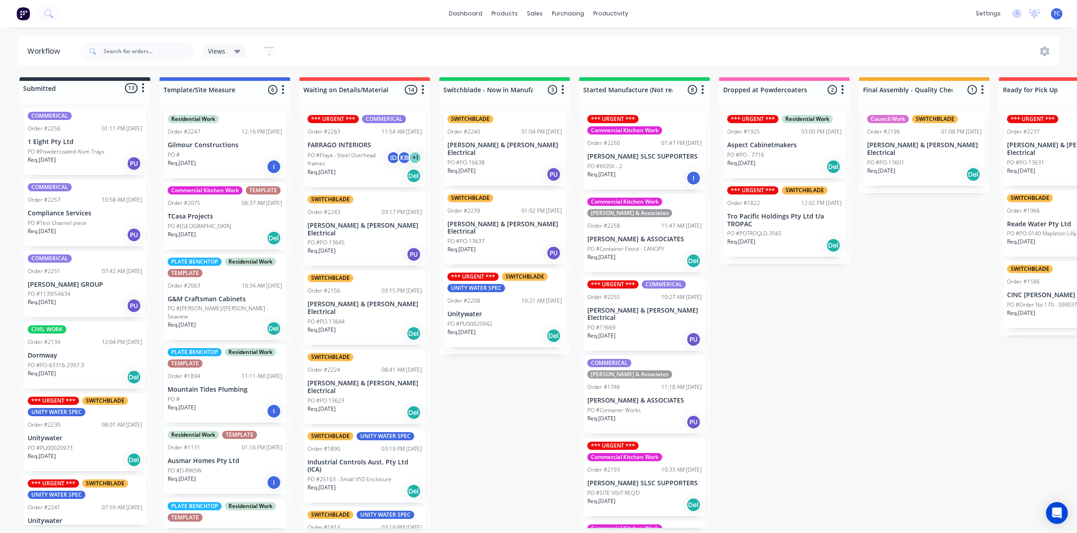
click at [473, 220] on p "[PERSON_NAME] & [PERSON_NAME] Electrical" at bounding box center [505, 227] width 115 height 15
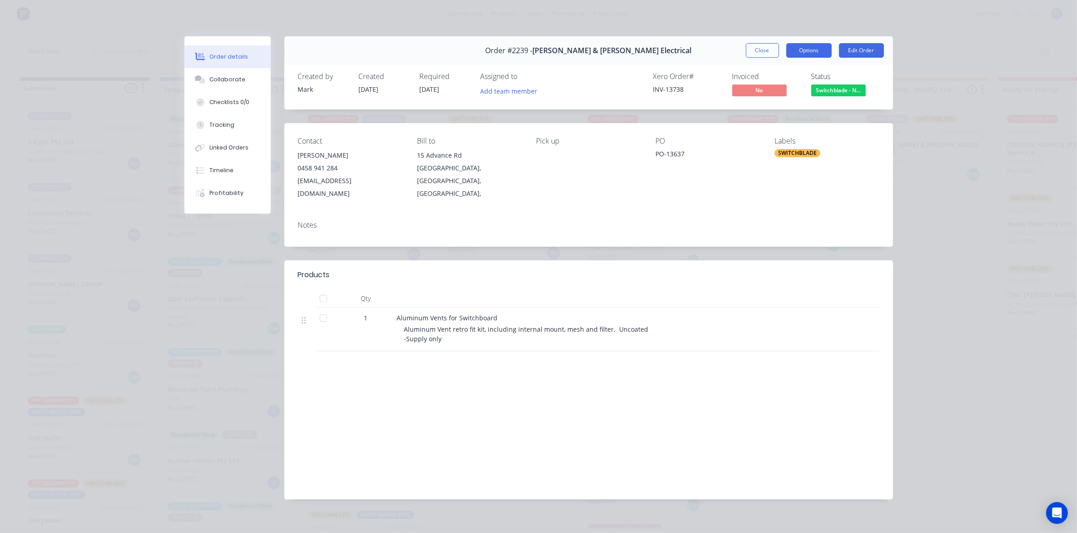
click at [809, 49] on button "Options" at bounding box center [809, 50] width 45 height 15
click at [773, 107] on div "Delivery Docket" at bounding box center [784, 110] width 79 height 13
click at [770, 110] on div "Standard" at bounding box center [784, 110] width 79 height 13
click at [762, 49] on button "Close" at bounding box center [762, 50] width 33 height 15
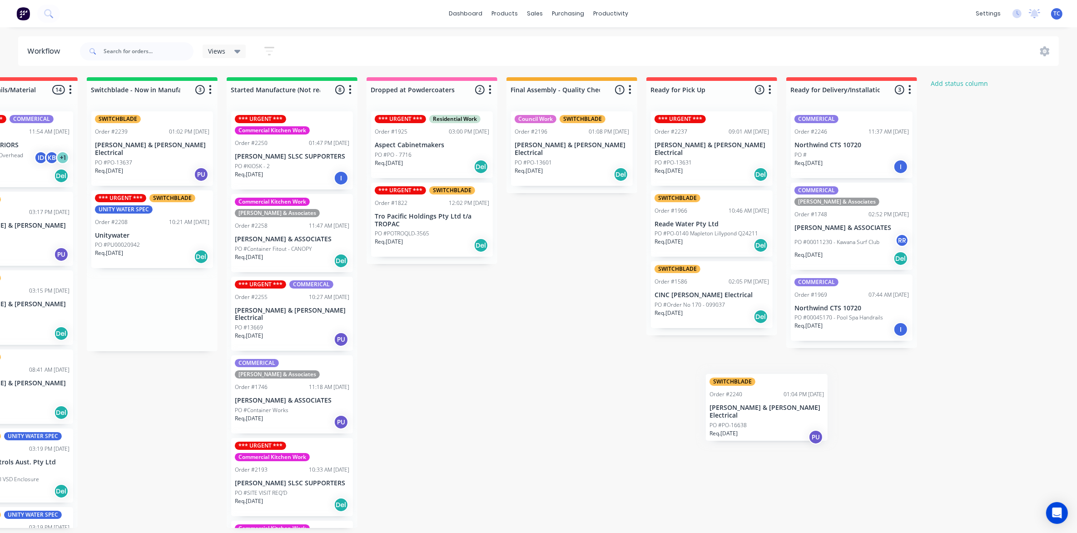
scroll to position [3, 353]
drag, startPoint x: 485, startPoint y: 141, endPoint x: 697, endPoint y: 362, distance: 305.3
click at [697, 362] on div "Submitted 13 Status colour #273444 hex #273444 Save Cancel Summaries Total orde…" at bounding box center [399, 302] width 1516 height 451
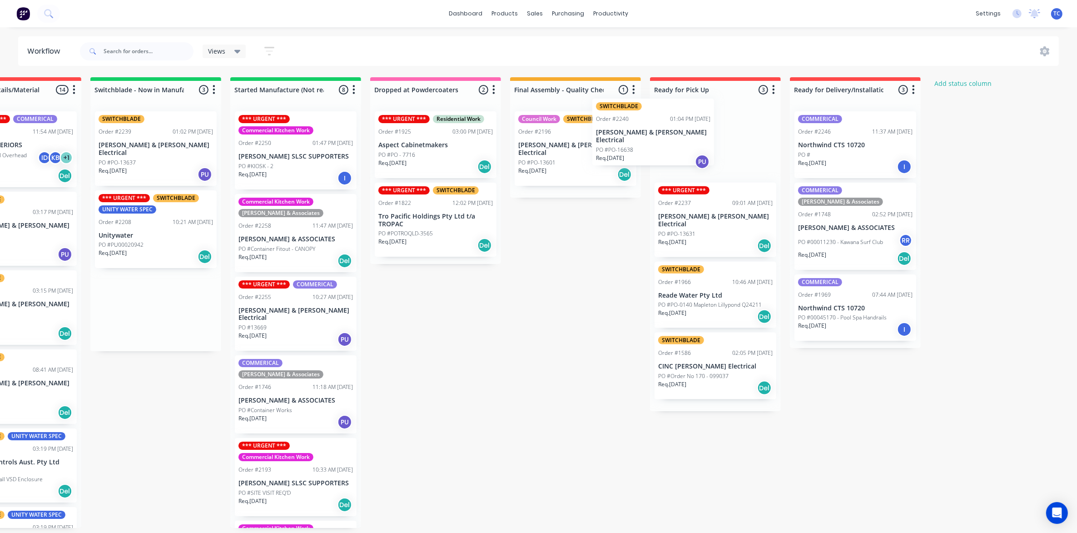
scroll to position [0, 349]
drag, startPoint x: 149, startPoint y: 150, endPoint x: 705, endPoint y: 145, distance: 556.2
click at [705, 145] on div "Submitted 13 Status colour #273444 hex #273444 Save Cancel Summaries Total orde…" at bounding box center [402, 302] width 1516 height 451
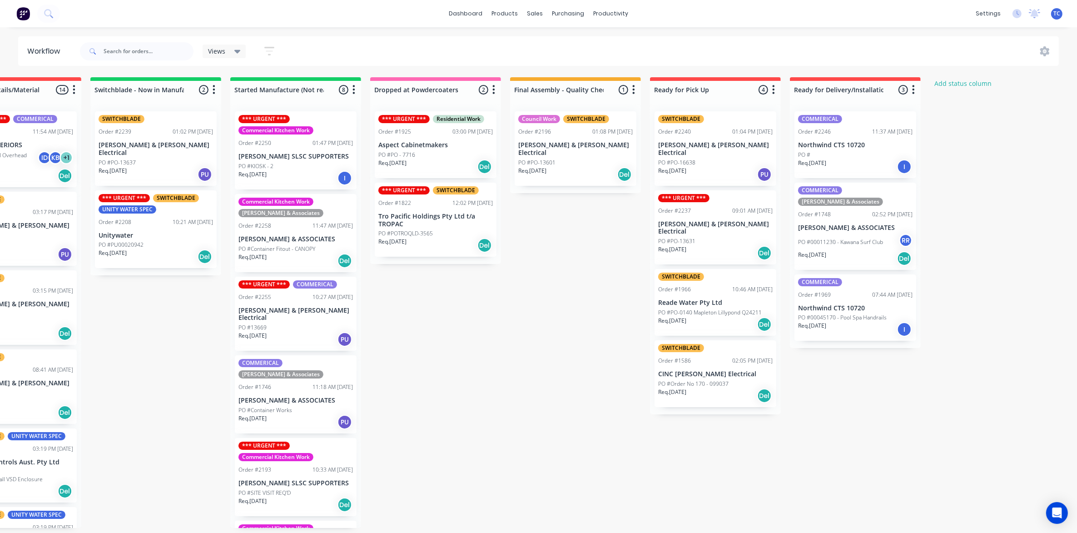
scroll to position [0, 344]
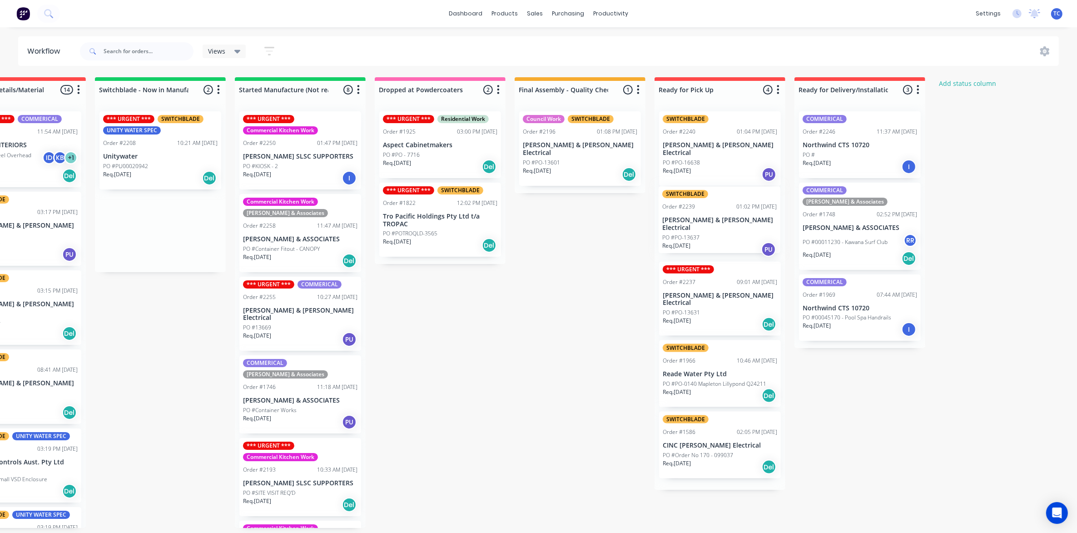
drag, startPoint x: 121, startPoint y: 145, endPoint x: 689, endPoint y: 219, distance: 573.0
click at [689, 219] on div "Submitted 13 Status colour #273444 hex #273444 Save Cancel Summaries Total orde…" at bounding box center [407, 302] width 1516 height 451
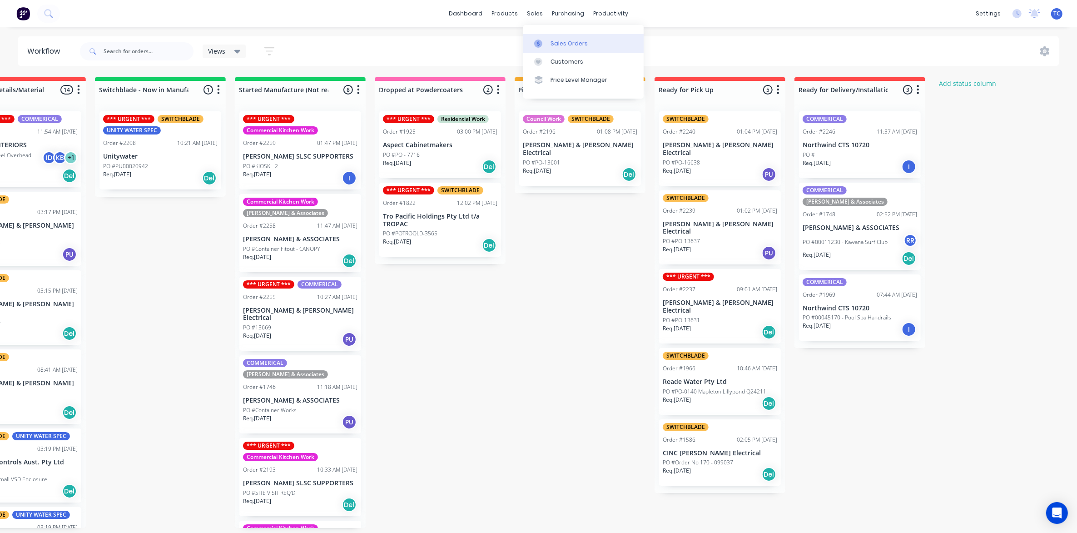
click at [557, 39] on link "Sales Orders" at bounding box center [583, 43] width 120 height 18
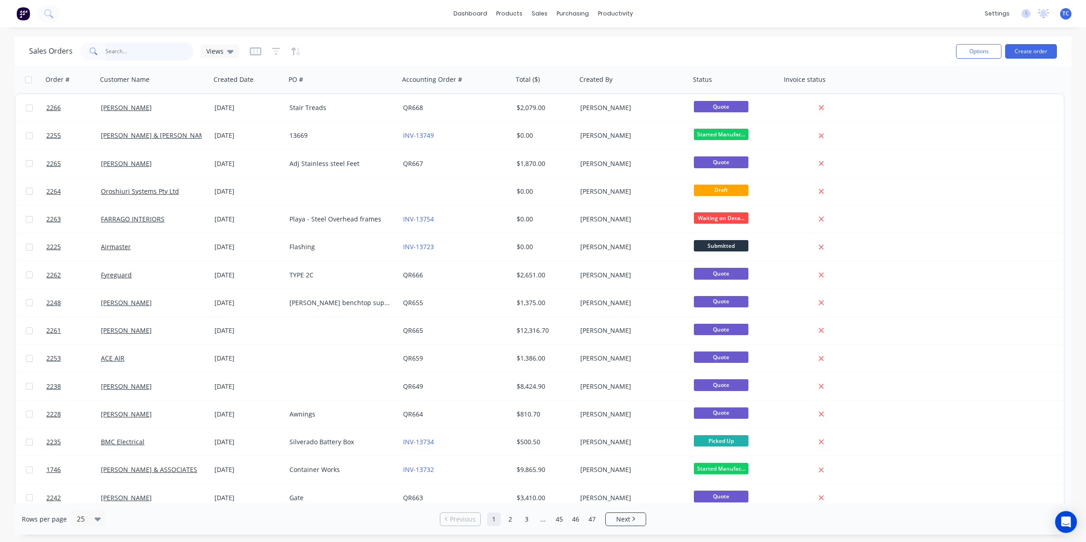
click at [125, 48] on input "text" at bounding box center [149, 51] width 89 height 18
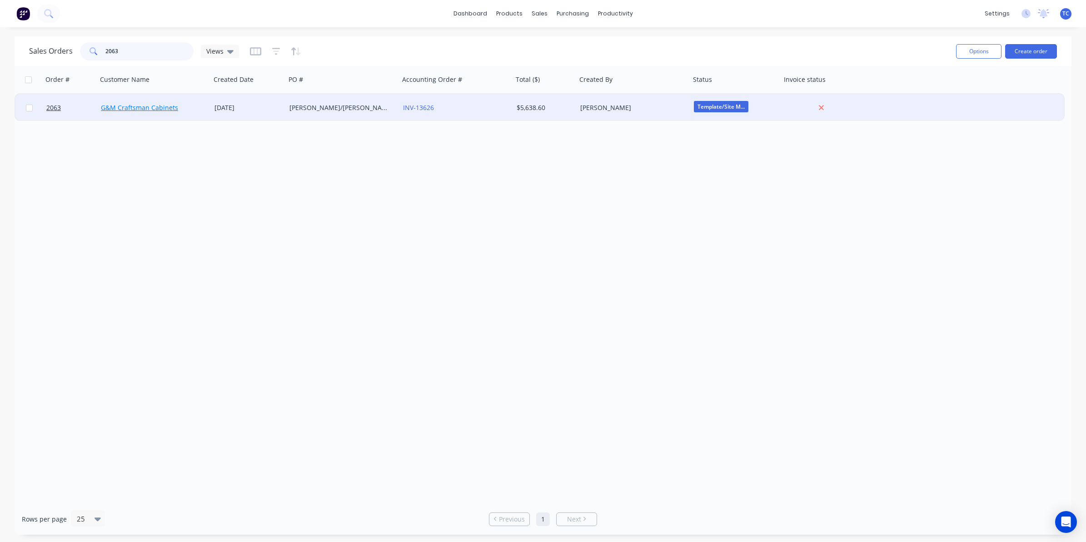
type input "2063"
click at [147, 108] on link "G&M Craftsman Cabinets" at bounding box center [139, 107] width 77 height 9
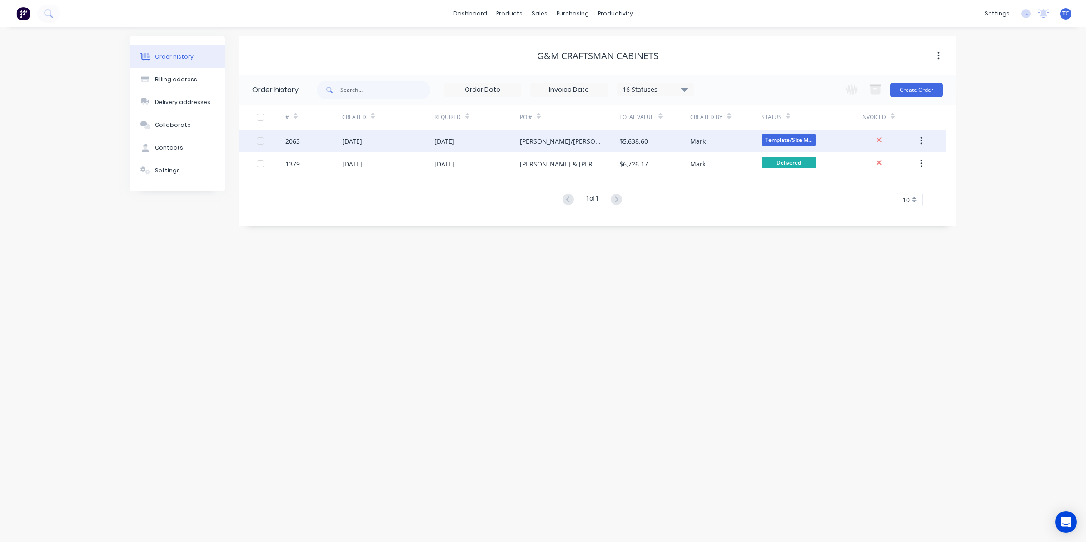
click at [355, 139] on div "[DATE]" at bounding box center [352, 141] width 20 height 10
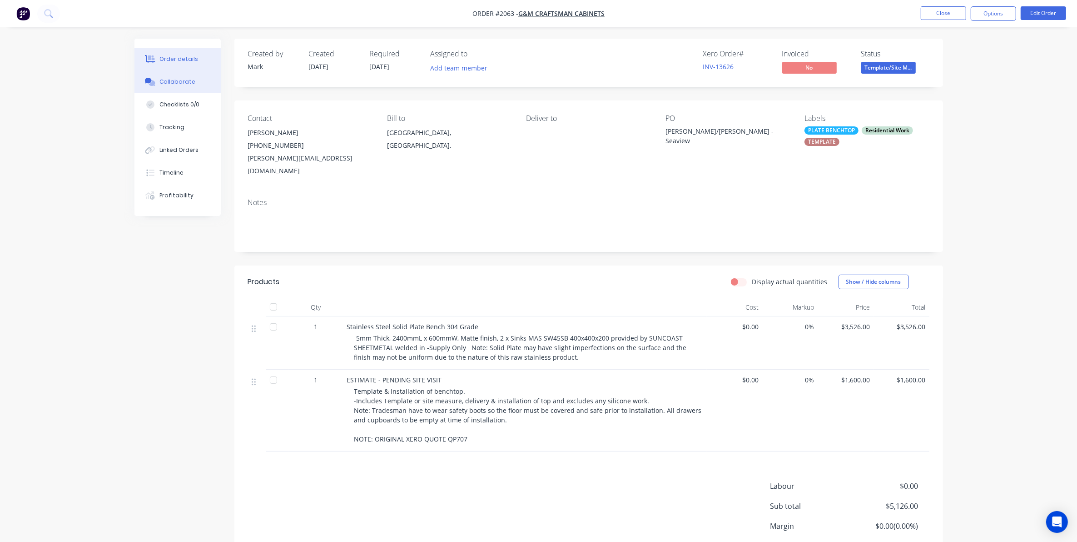
click at [178, 81] on div "Collaborate" at bounding box center [178, 82] width 36 height 8
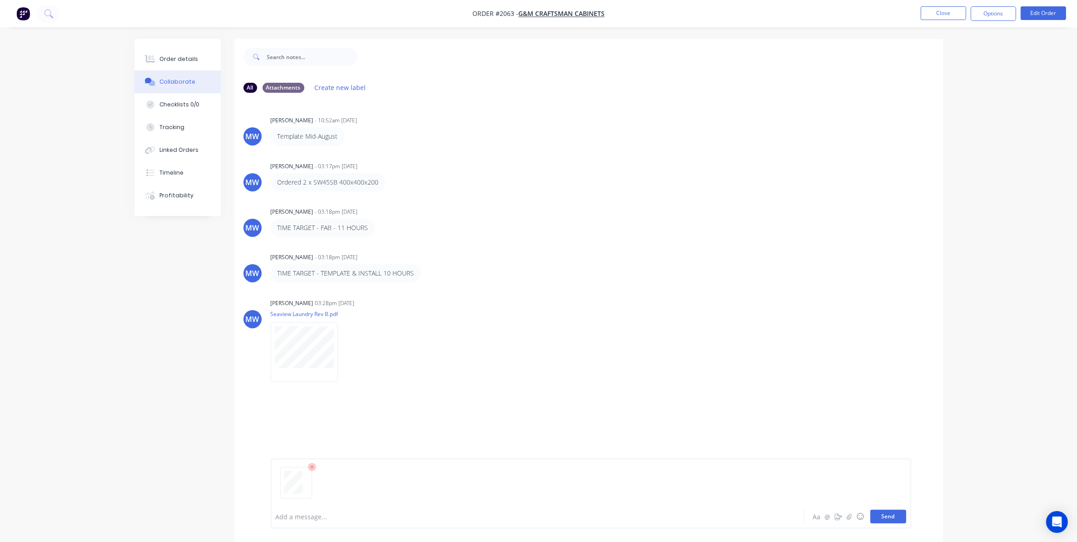
click at [890, 516] on button "Send" at bounding box center [889, 516] width 36 height 14
click at [937, 14] on button "Close" at bounding box center [943, 13] width 45 height 14
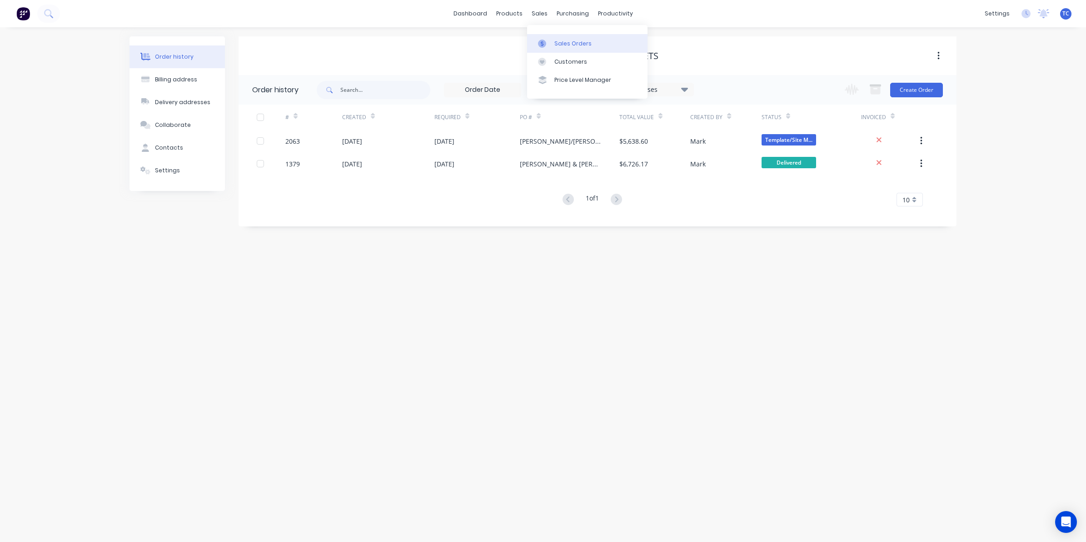
click at [564, 41] on div "Sales Orders" at bounding box center [572, 44] width 37 height 8
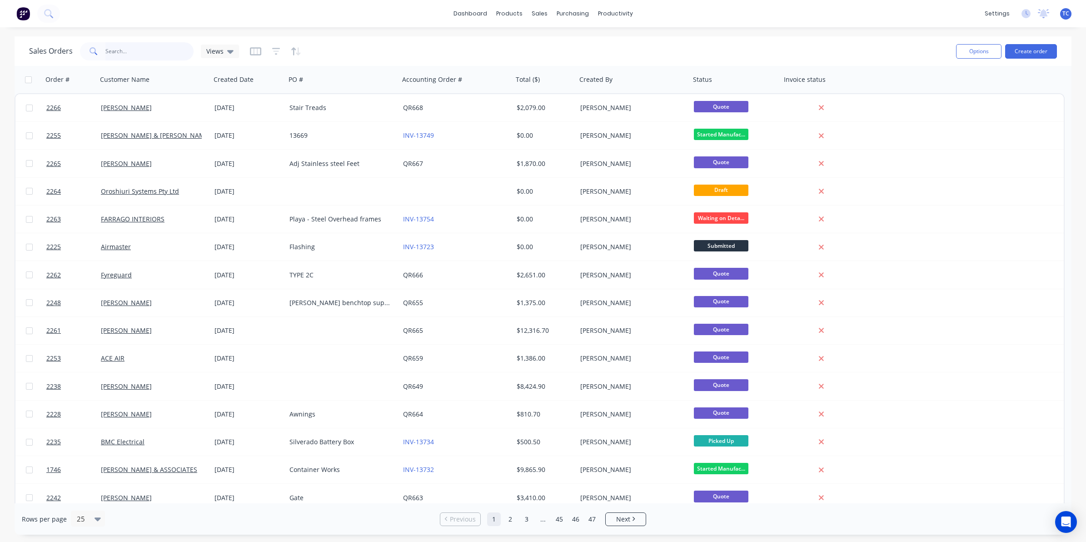
click at [130, 49] on input "text" at bounding box center [149, 51] width 89 height 18
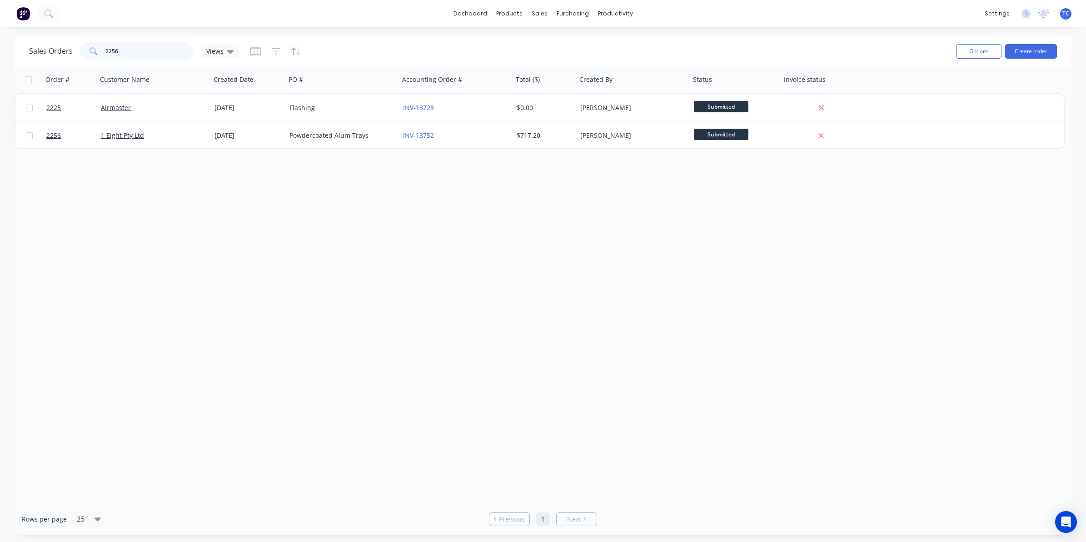
drag, startPoint x: 119, startPoint y: 51, endPoint x: 103, endPoint y: 49, distance: 16.1
click at [103, 49] on div "2256" at bounding box center [137, 51] width 114 height 18
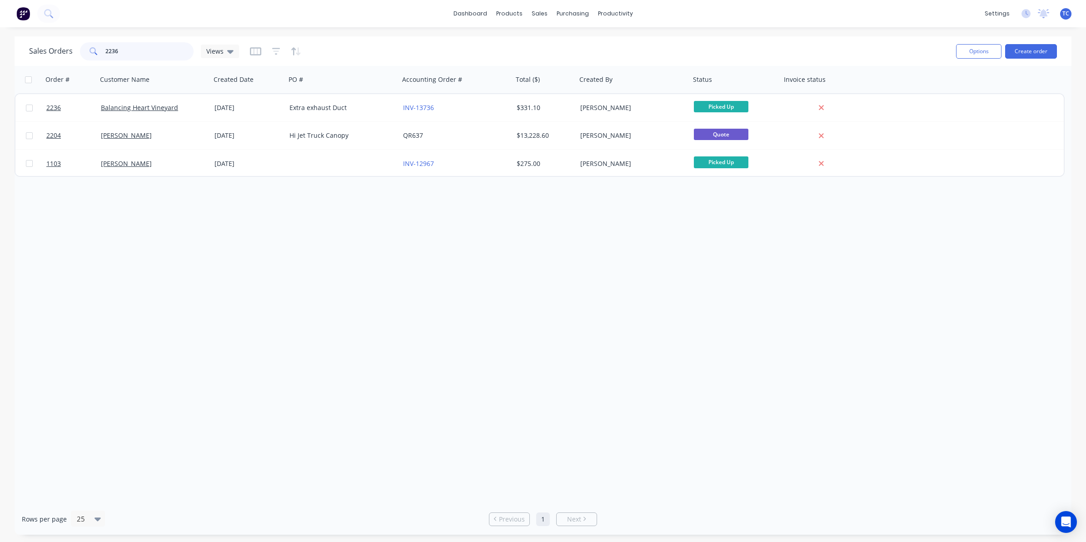
drag, startPoint x: 121, startPoint y: 51, endPoint x: 102, endPoint y: 49, distance: 19.2
click at [102, 49] on div "2236" at bounding box center [137, 51] width 114 height 18
drag, startPoint x: 117, startPoint y: 49, endPoint x: 104, endPoint y: 48, distance: 13.7
click at [104, 48] on div "2235" at bounding box center [137, 51] width 114 height 18
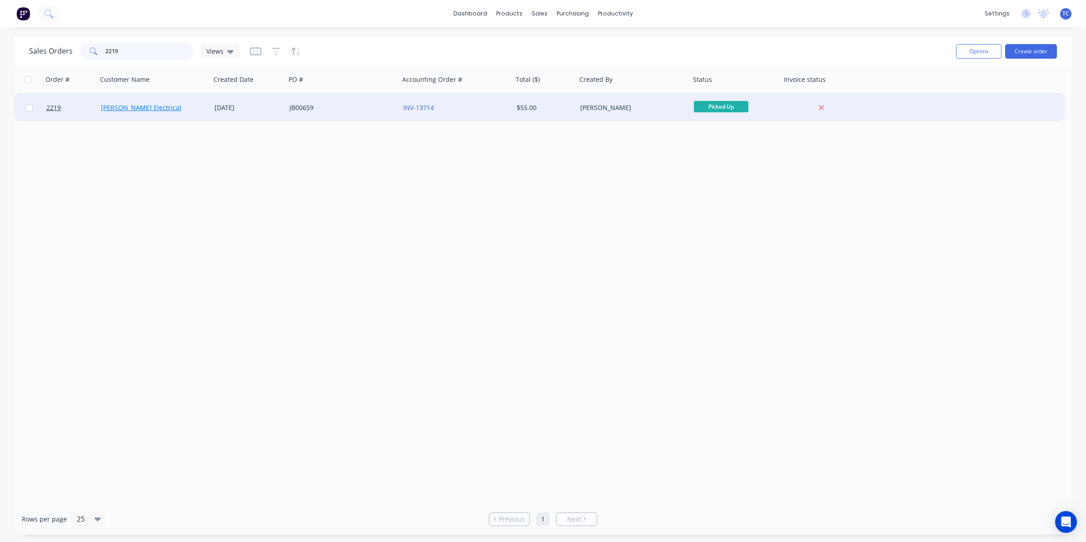
type input "2219"
click at [129, 107] on link "McKenzie Electrical" at bounding box center [141, 107] width 80 height 9
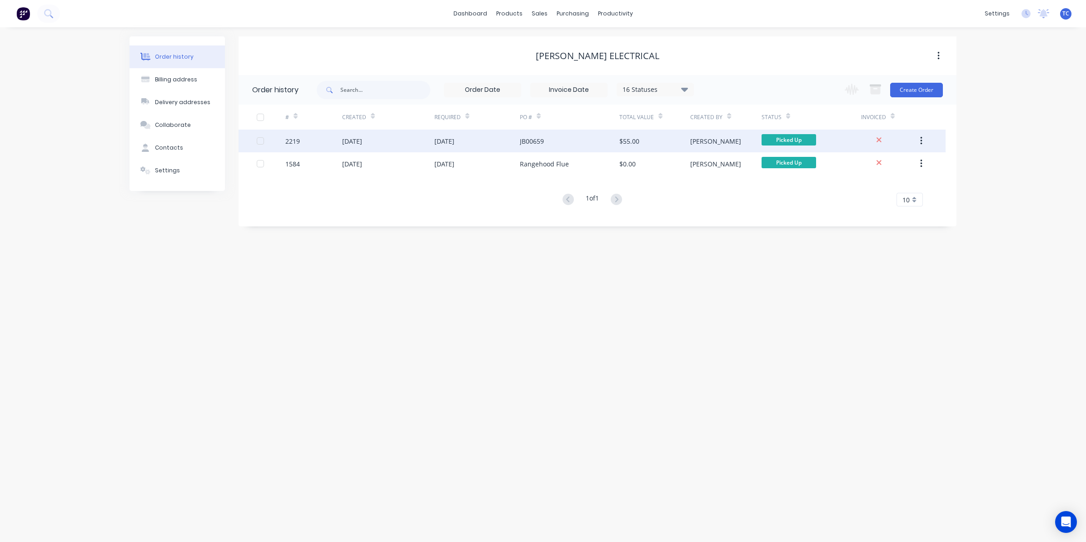
click at [353, 140] on div "21 Aug 2025" at bounding box center [352, 141] width 20 height 10
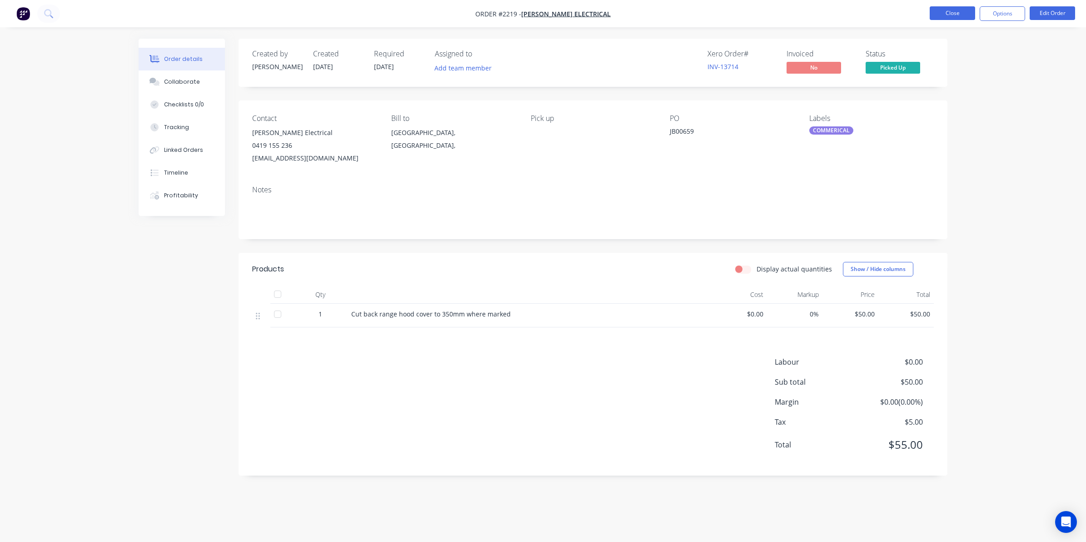
click at [937, 14] on button "Close" at bounding box center [952, 13] width 45 height 14
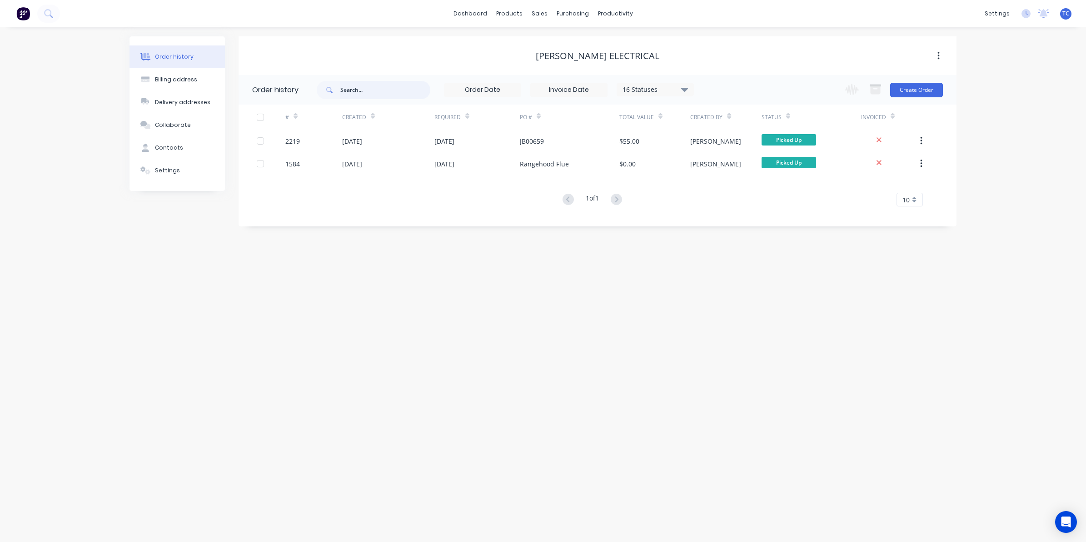
click at [348, 86] on input "text" at bounding box center [385, 90] width 90 height 18
type input "2179"
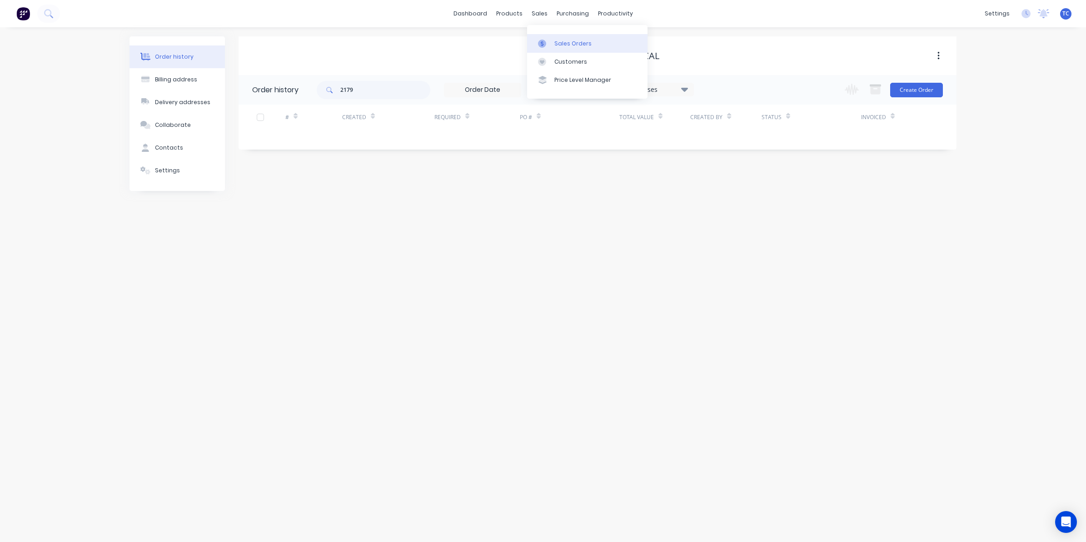
click at [554, 42] on div "Sales Orders" at bounding box center [572, 44] width 37 height 8
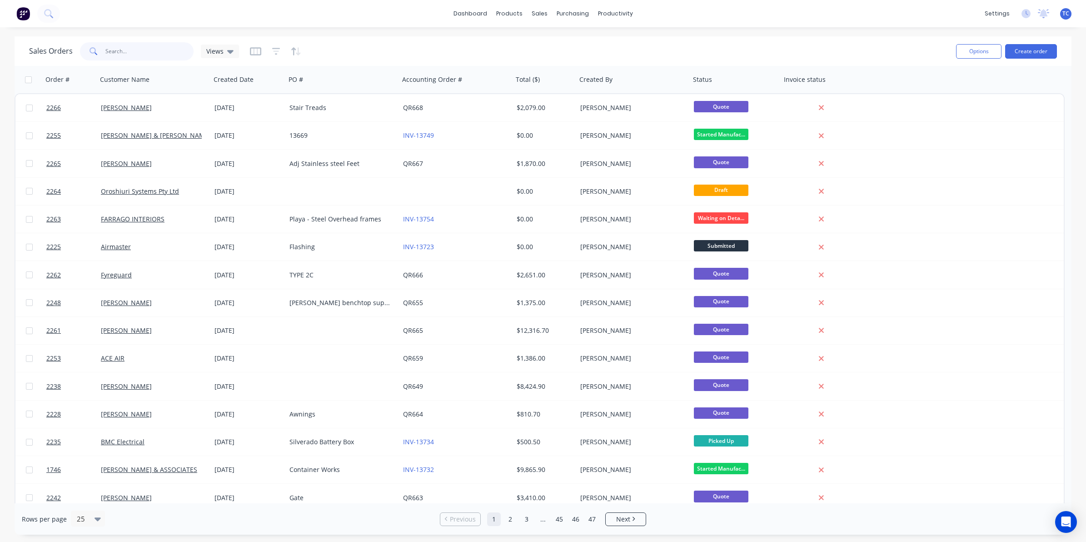
click at [120, 49] on input "text" at bounding box center [149, 51] width 89 height 18
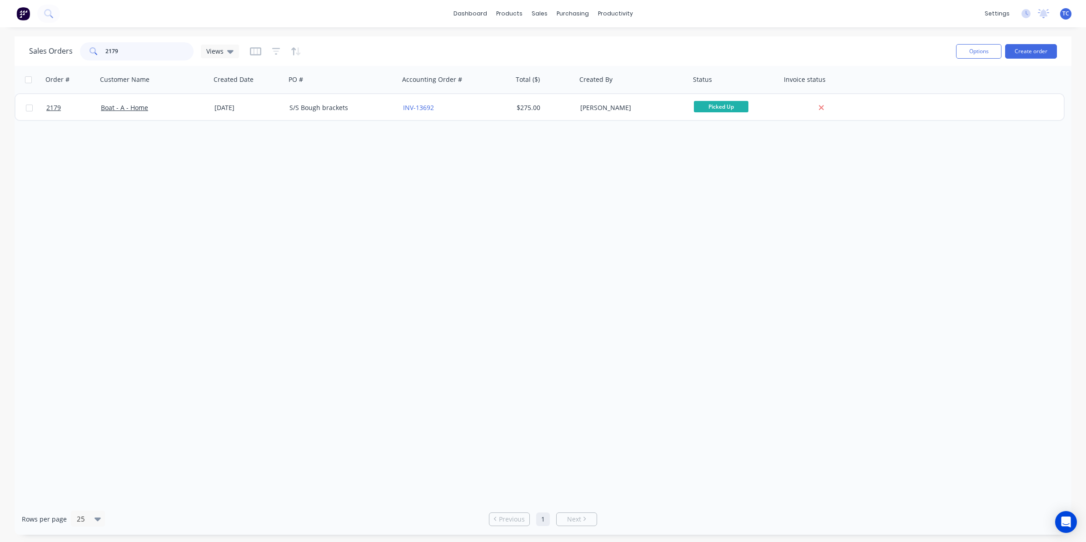
drag, startPoint x: 122, startPoint y: 48, endPoint x: 103, endPoint y: 49, distance: 18.7
click at [103, 49] on div "2179" at bounding box center [137, 51] width 114 height 18
type input "2073"
click at [559, 40] on div "Sales Orders" at bounding box center [572, 44] width 37 height 8
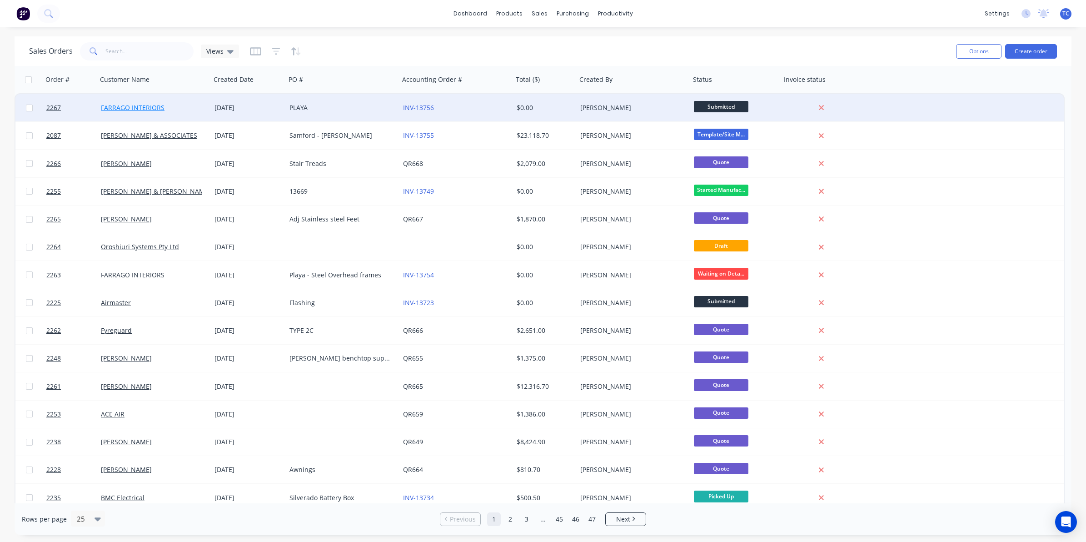
click at [149, 105] on link "FARRAGO INTERIORS" at bounding box center [133, 107] width 64 height 9
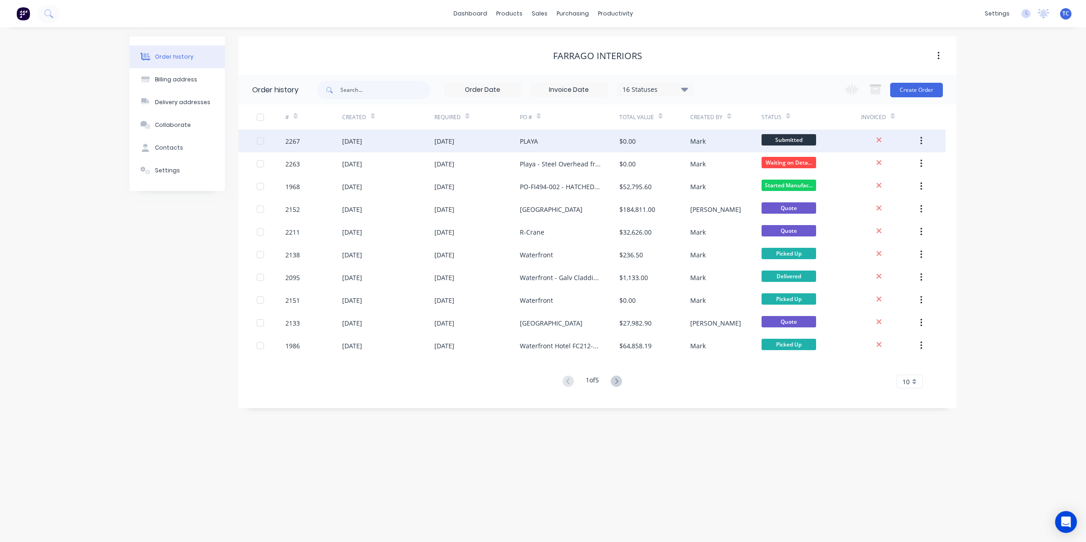
click at [353, 140] on div "[DATE]" at bounding box center [352, 141] width 20 height 10
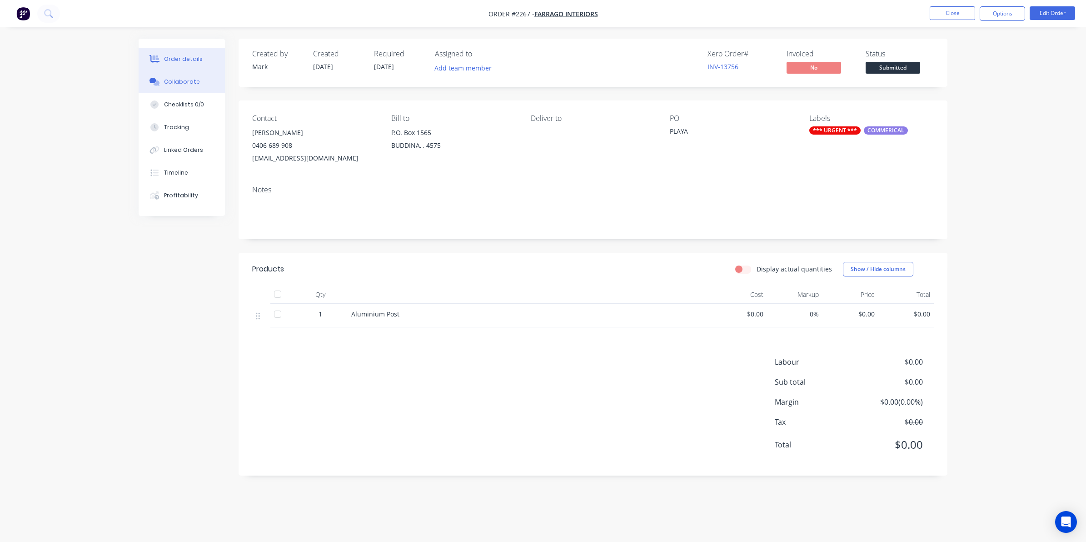
click at [179, 80] on div "Collaborate" at bounding box center [182, 82] width 36 height 8
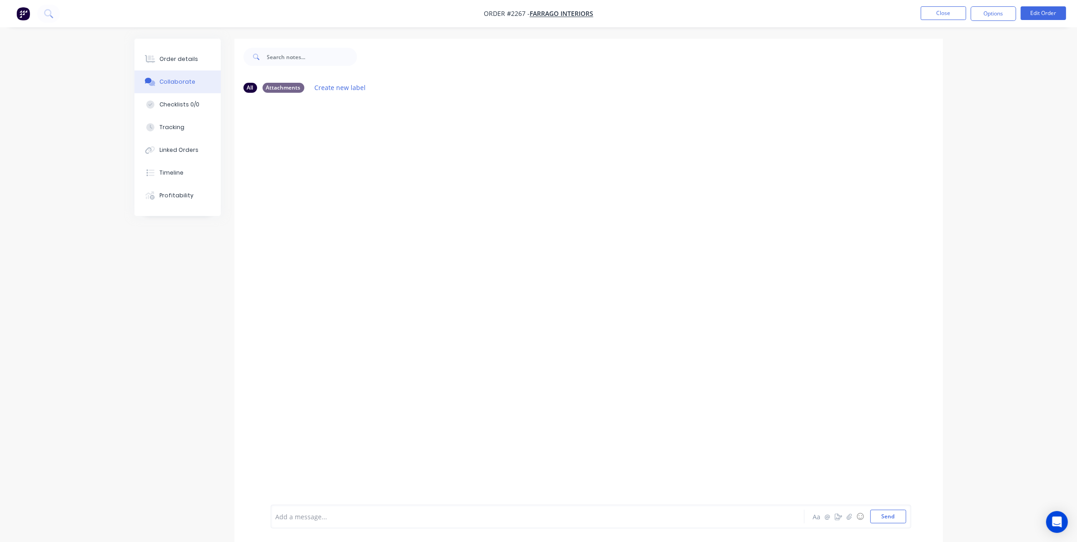
click at [317, 517] on div at bounding box center [512, 517] width 473 height 10
click at [310, 516] on div "Ordered" at bounding box center [512, 517] width 473 height 10
click at [890, 514] on button "Send" at bounding box center [889, 516] width 36 height 14
click at [935, 13] on button "Close" at bounding box center [943, 13] width 45 height 14
